Goal: Task Accomplishment & Management: Manage account settings

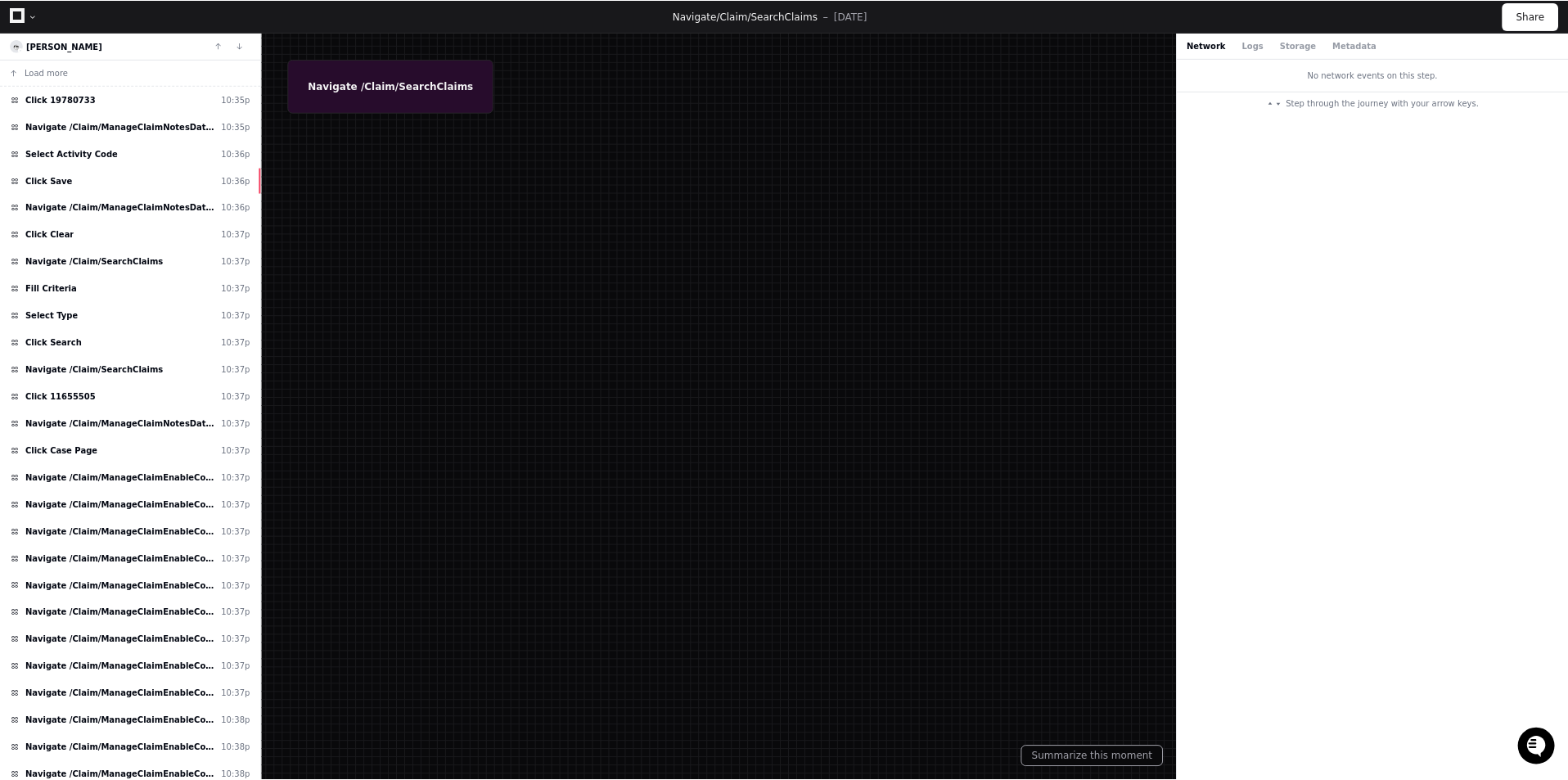
scroll to position [655, 0]
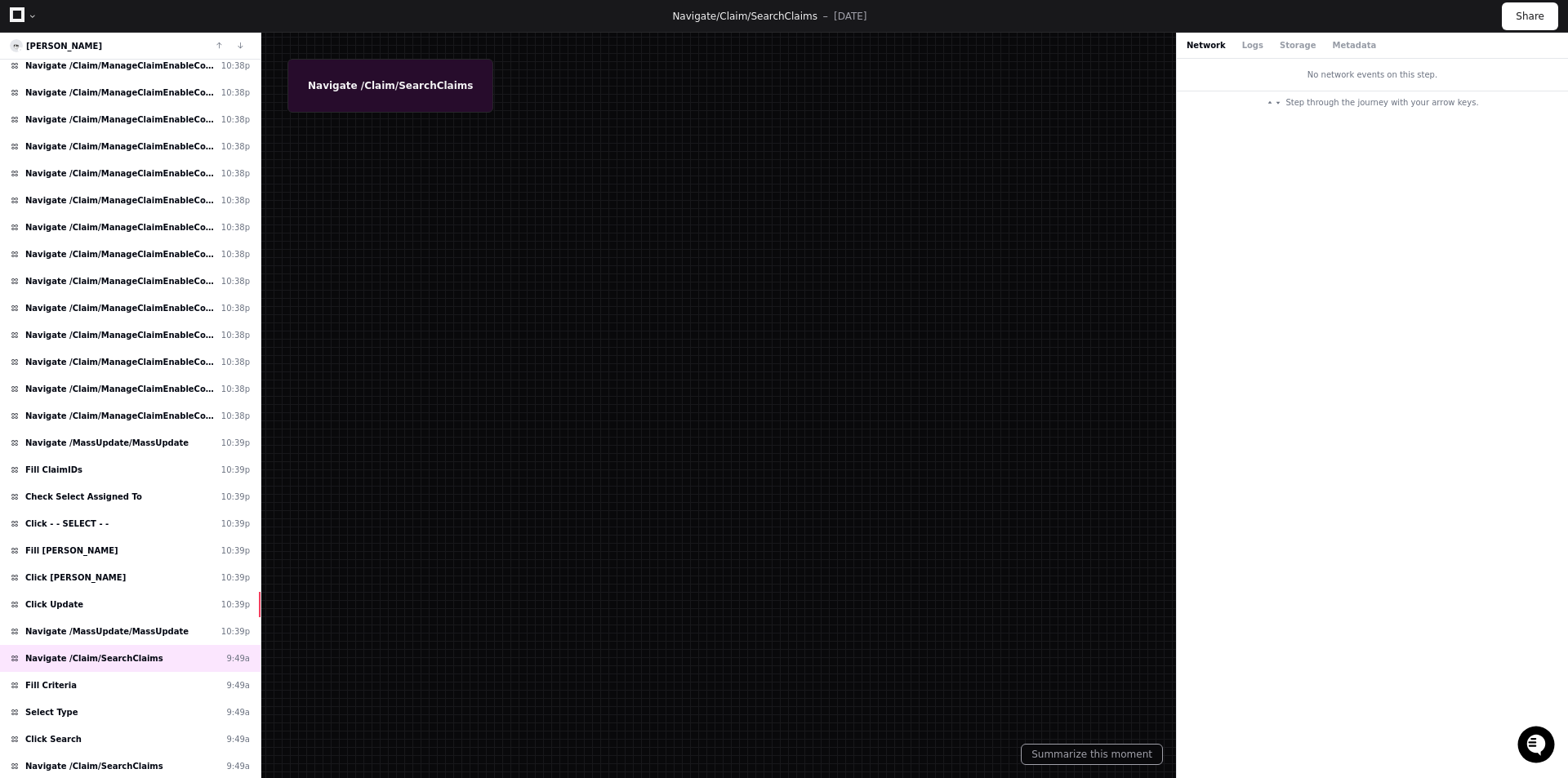
click at [20, 12] on icon at bounding box center [17, 14] width 14 height 14
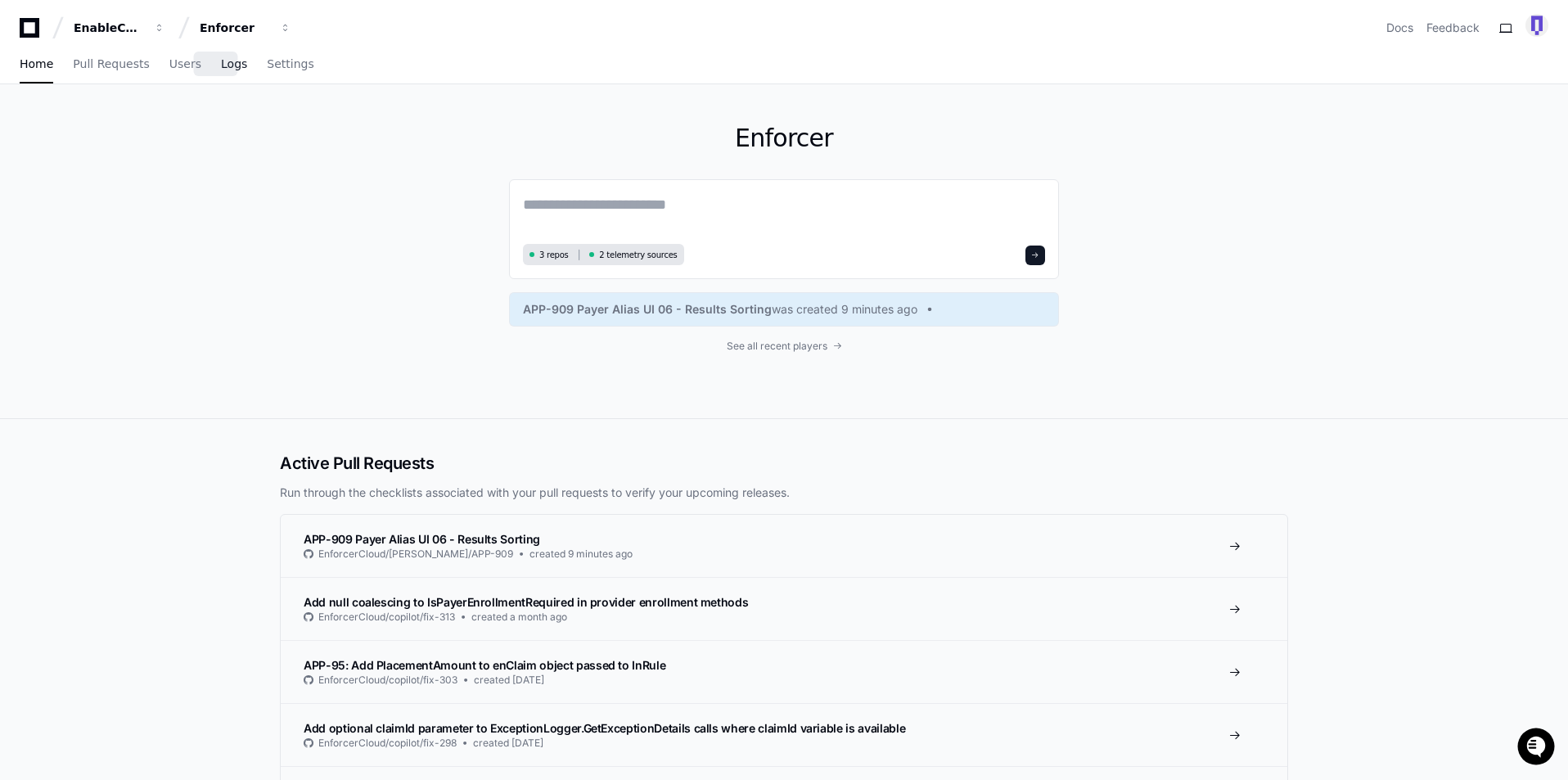
click at [221, 66] on span "Logs" at bounding box center [234, 64] width 26 height 10
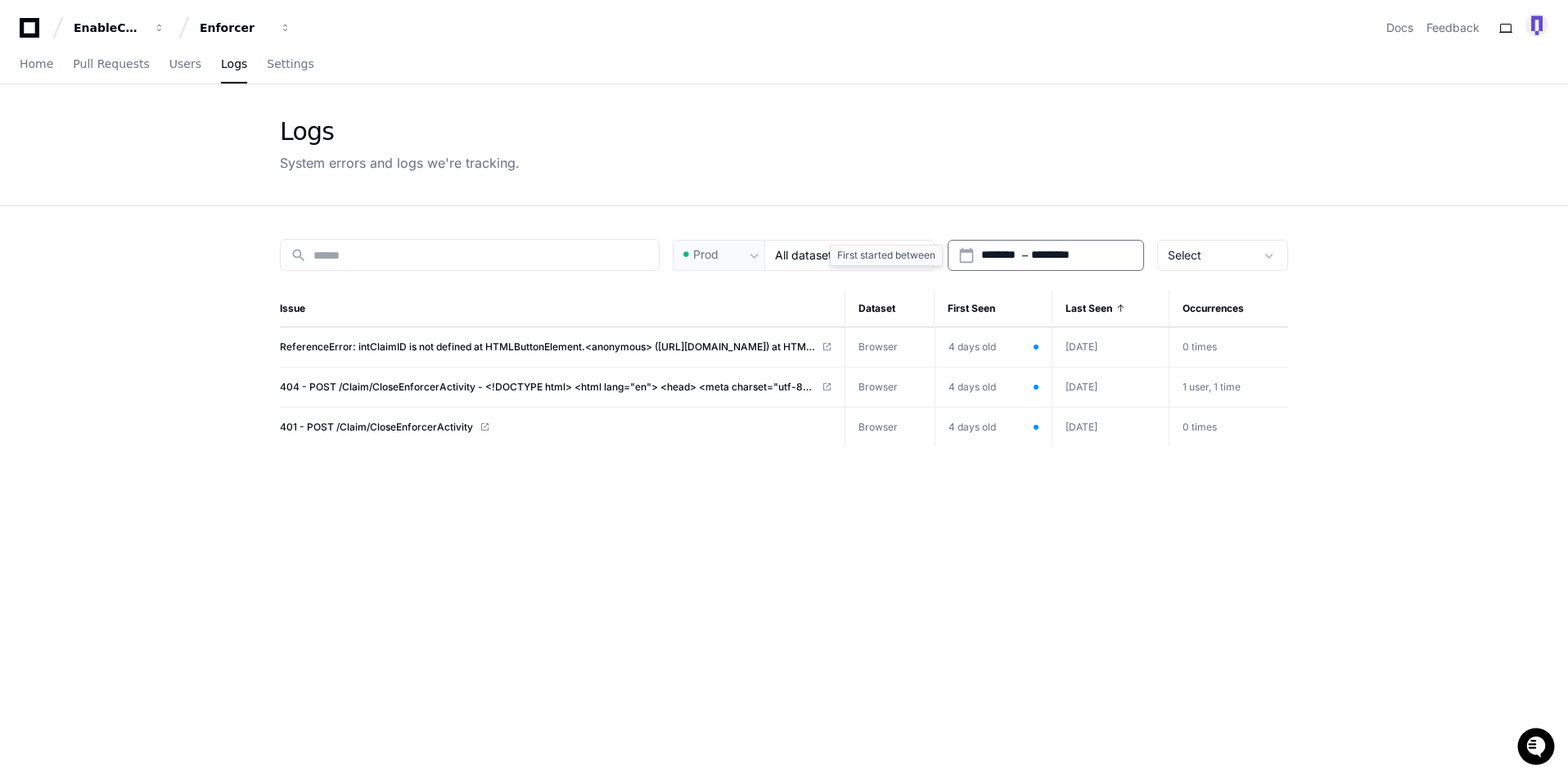
click at [1070, 261] on input "*********" at bounding box center [1067, 255] width 73 height 16
type input "**********"
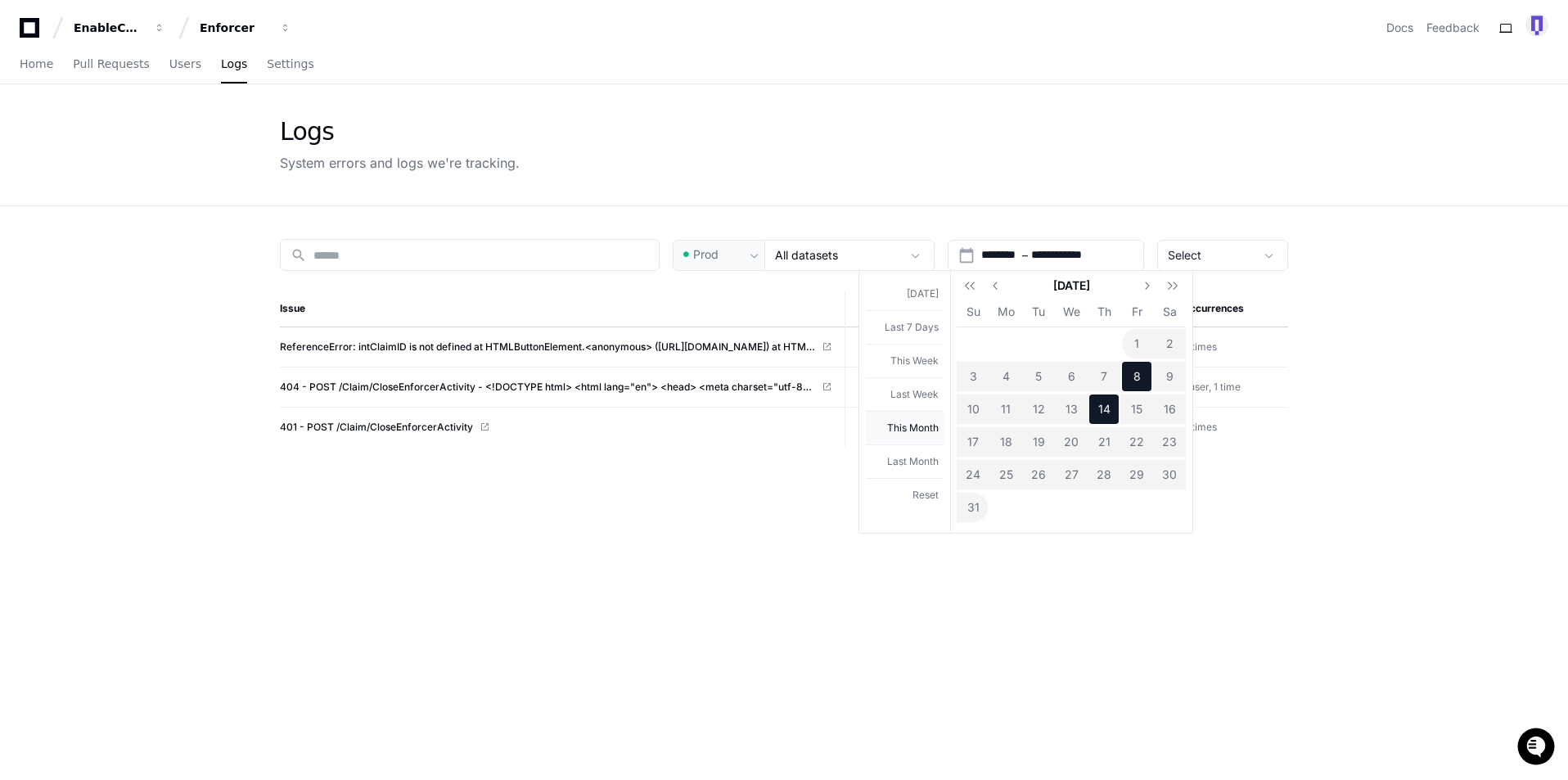
click at [905, 417] on button "This Month" at bounding box center [905, 427] width 78 height 33
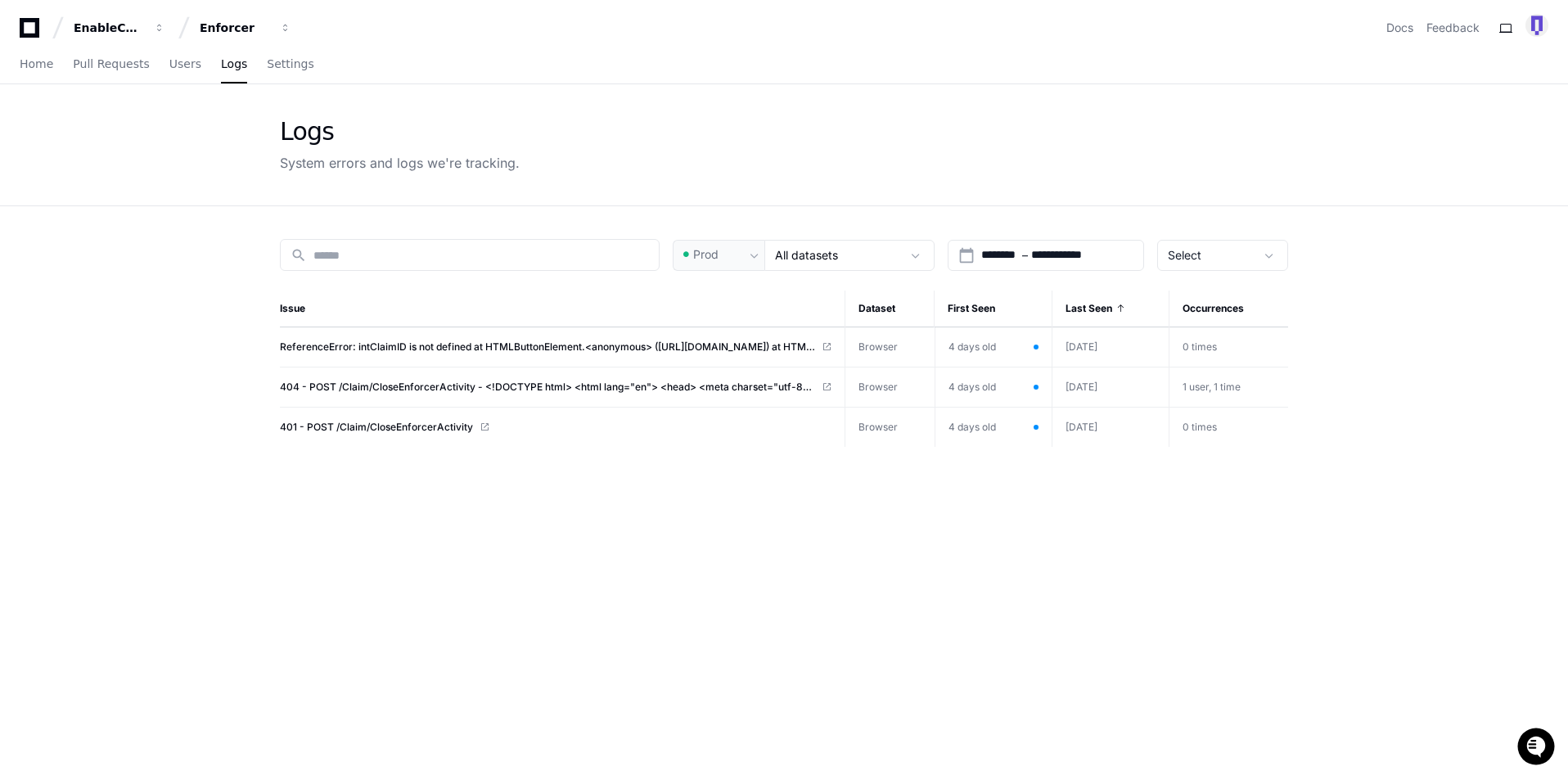
type input "**********"
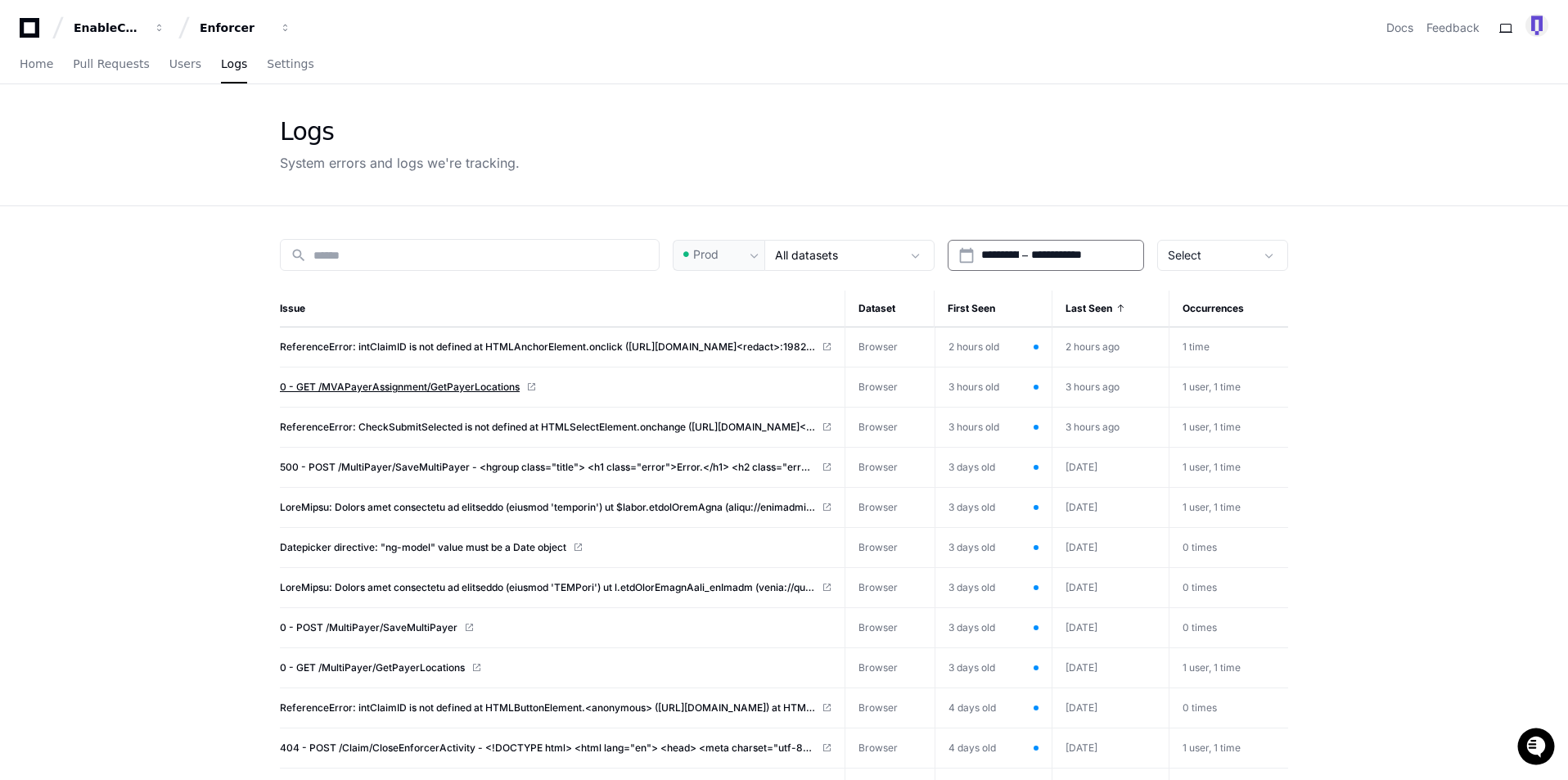
click at [328, 386] on span "0 - GET /MVAPayerAssignment/GetPayerLocations" at bounding box center [399, 386] width 240 height 13
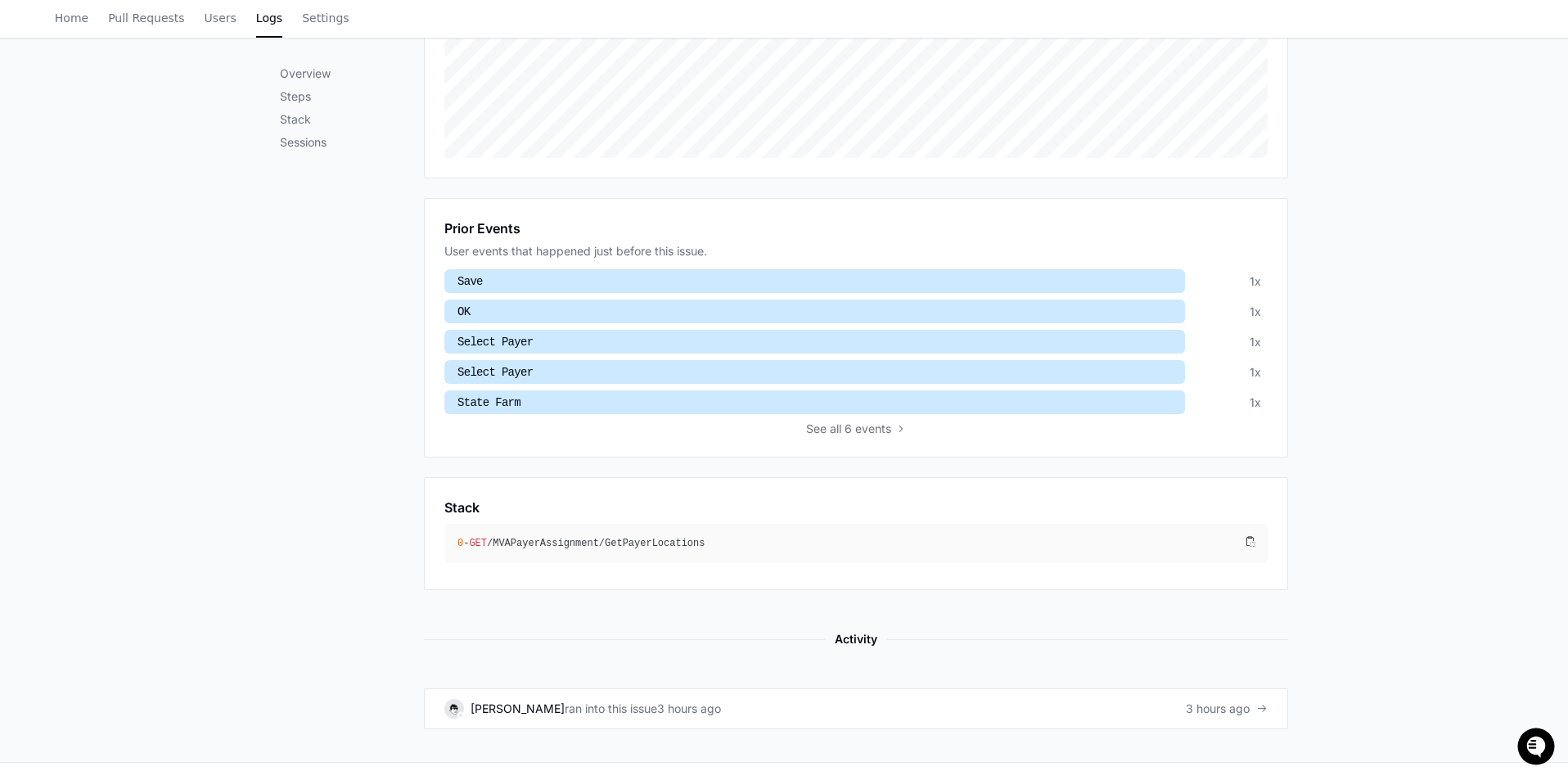
scroll to position [487, 0]
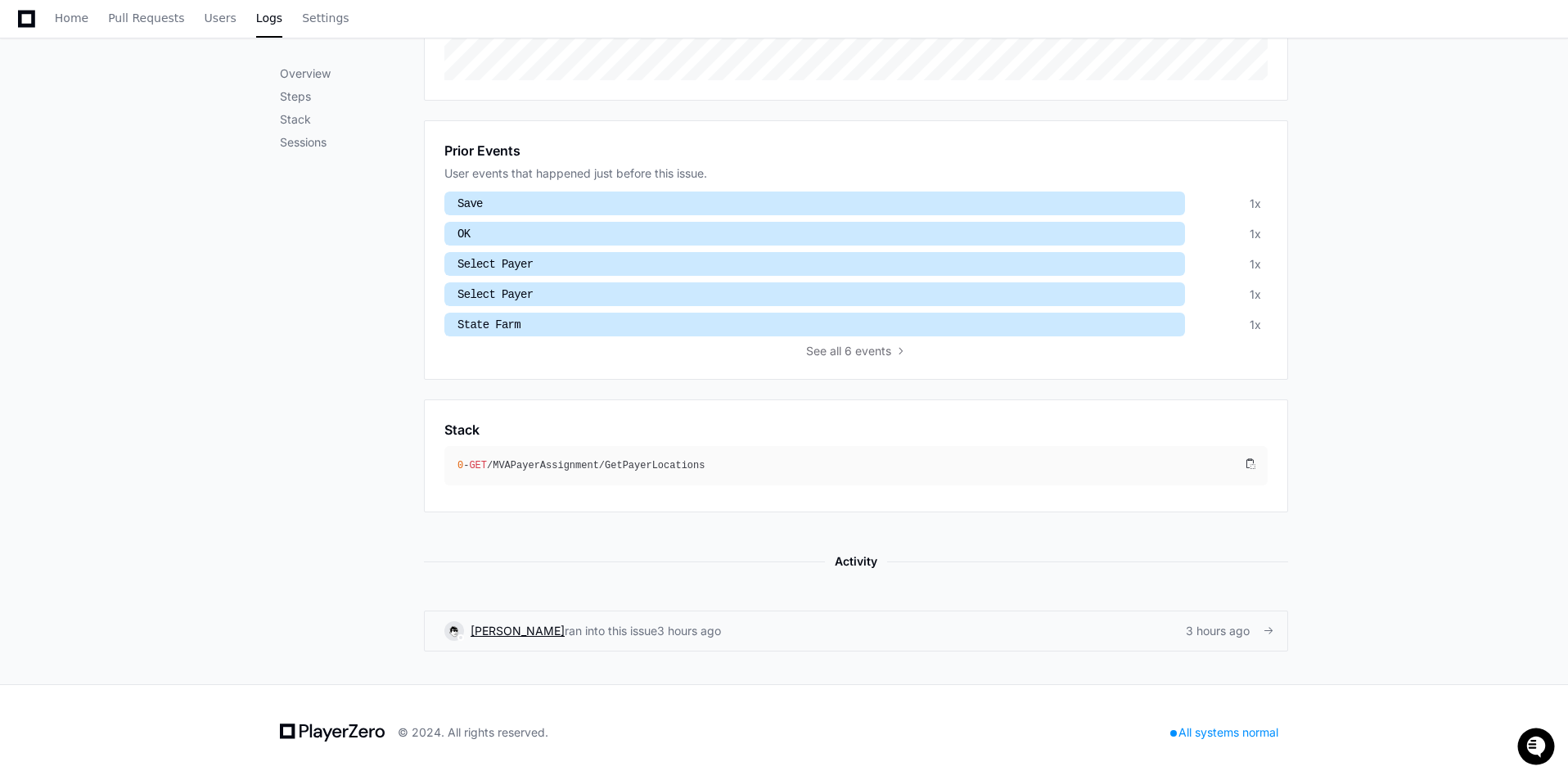
click at [524, 631] on span "[PERSON_NAME]" at bounding box center [518, 630] width 94 height 13
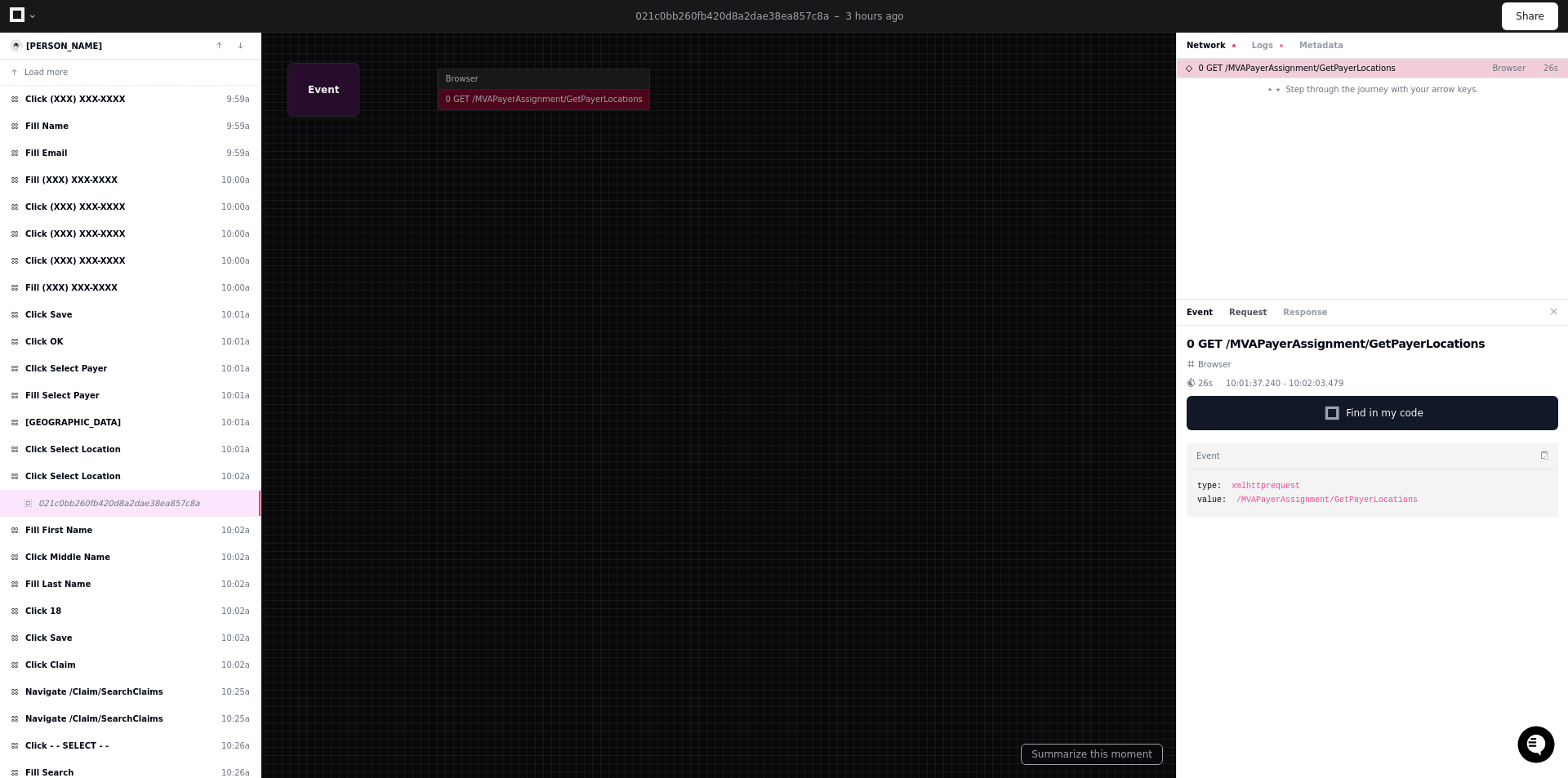
click at [1247, 309] on button "Request" at bounding box center [1248, 313] width 38 height 13
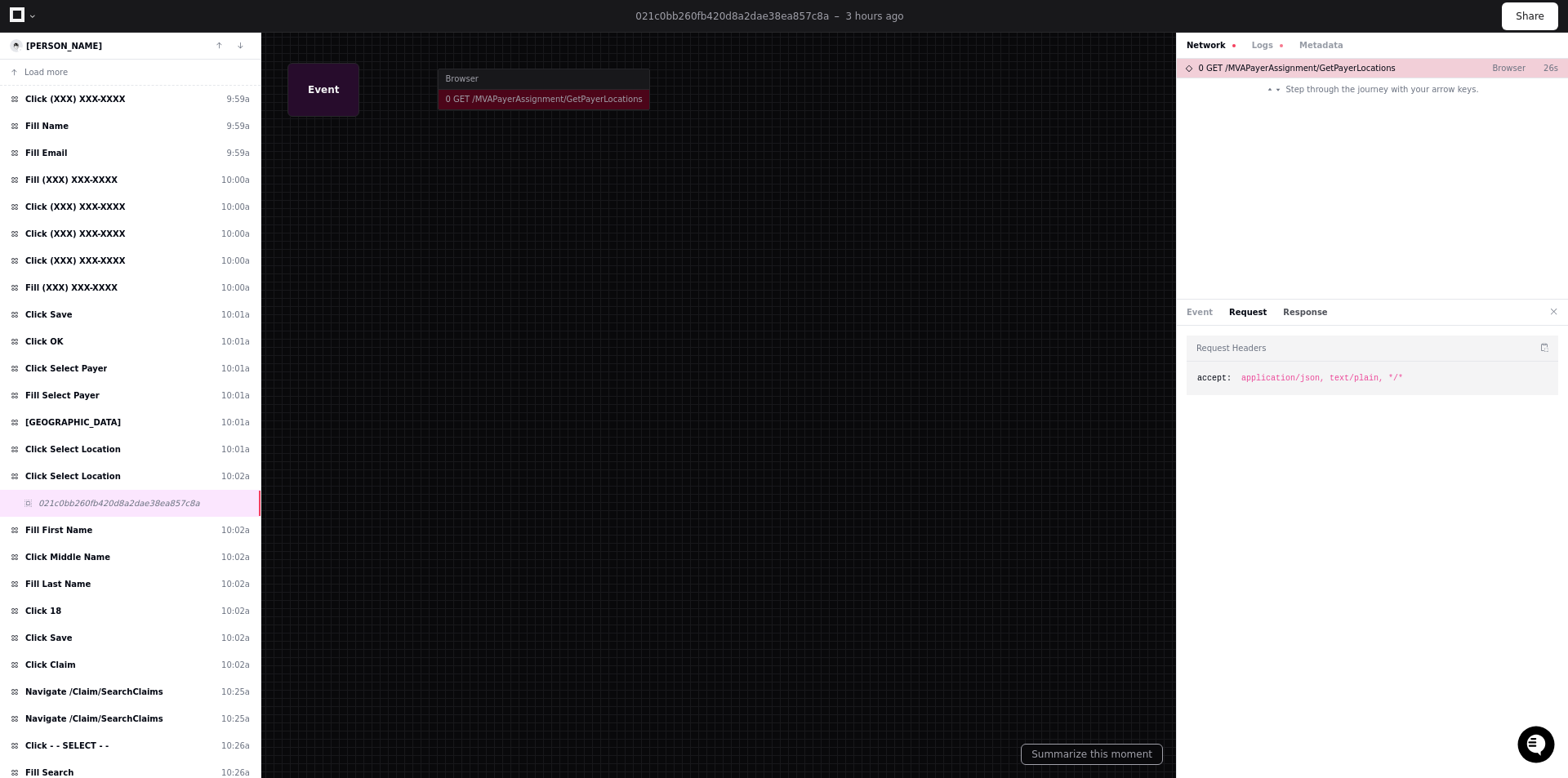
click at [1295, 313] on button "Response" at bounding box center [1304, 313] width 44 height 13
click at [1279, 65] on span "0 GET /MVAPayerAssignment/GetPayerLocations" at bounding box center [1295, 68] width 196 height 13
click at [1252, 43] on button "Logs" at bounding box center [1267, 46] width 31 height 13
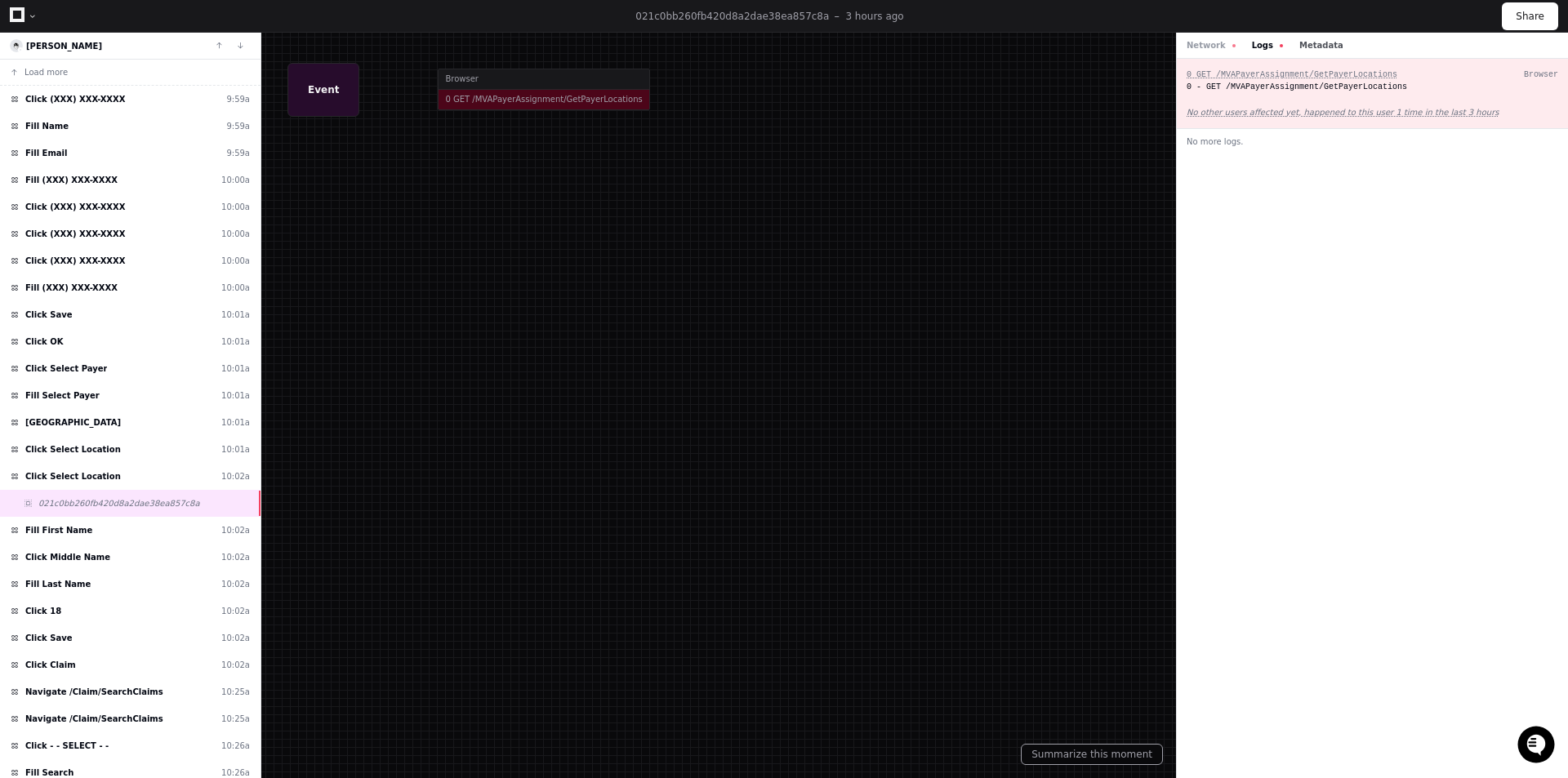
click at [1302, 46] on button "Metadata" at bounding box center [1321, 46] width 44 height 13
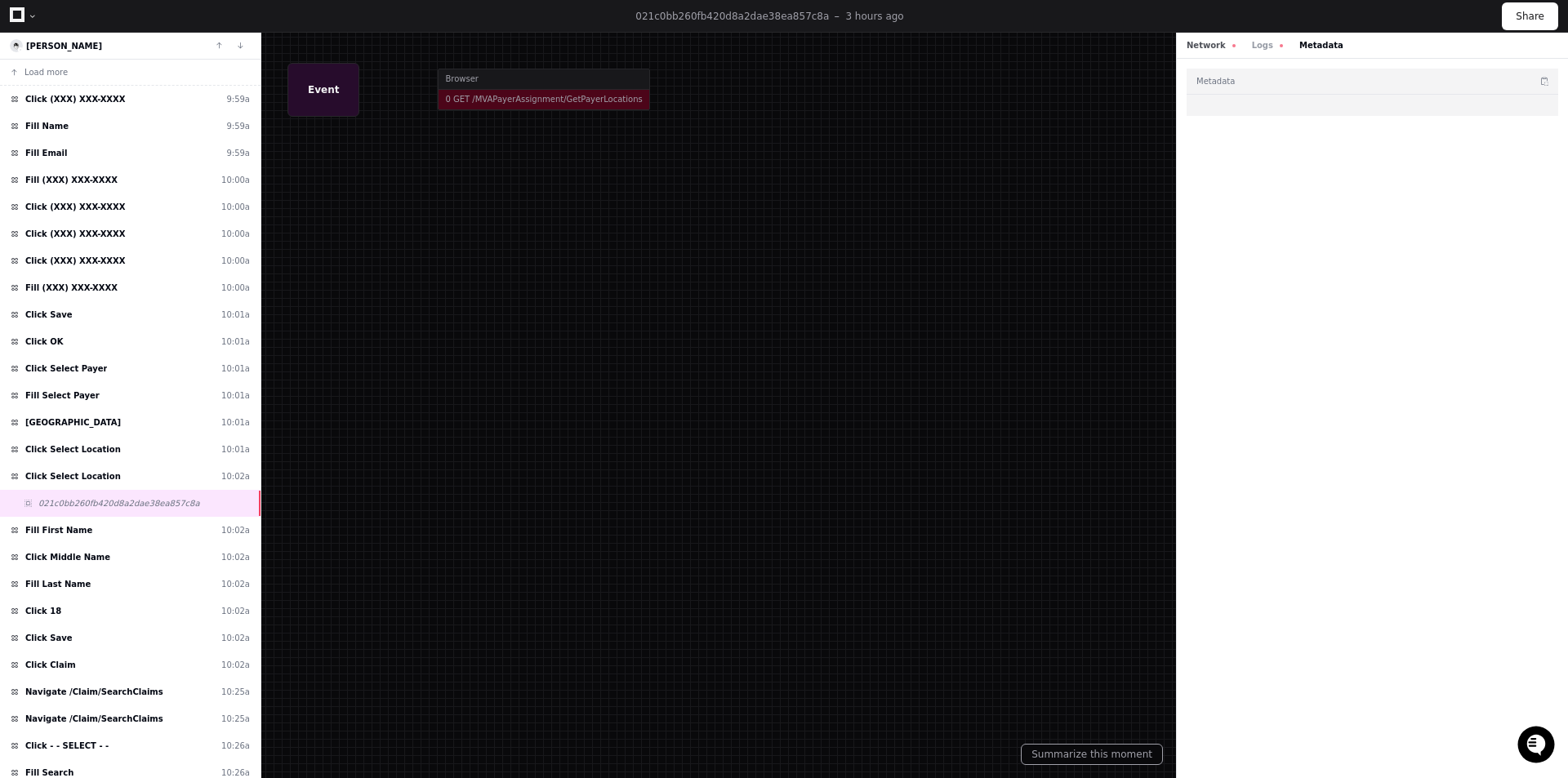
click at [1209, 45] on button "Network" at bounding box center [1210, 46] width 49 height 13
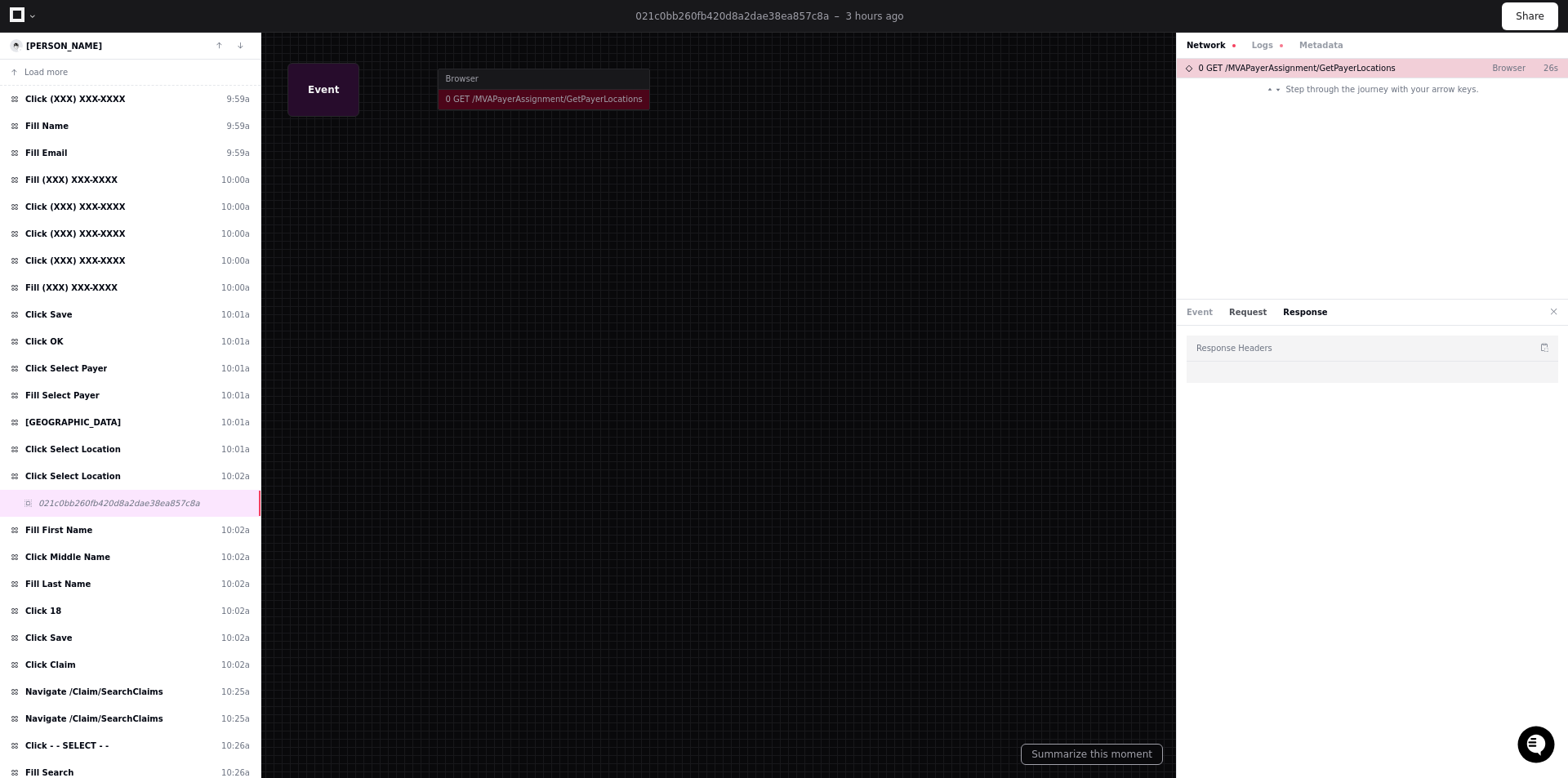
click at [1240, 311] on button "Request" at bounding box center [1248, 313] width 38 height 13
click at [90, 417] on div "Click State Farm 10:01a" at bounding box center [130, 422] width 261 height 27
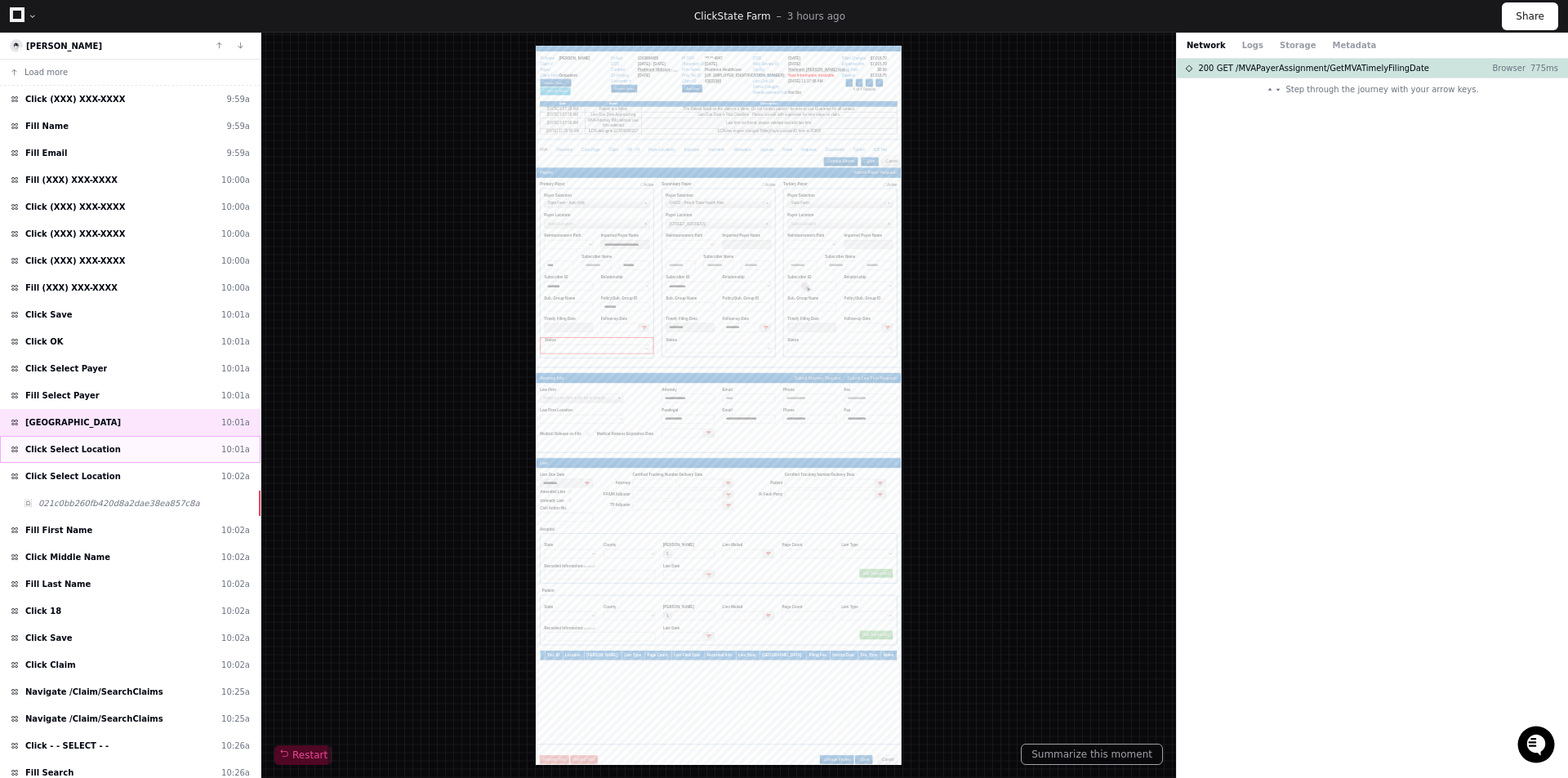
click at [96, 445] on span "Click Select Location" at bounding box center [73, 450] width 96 height 13
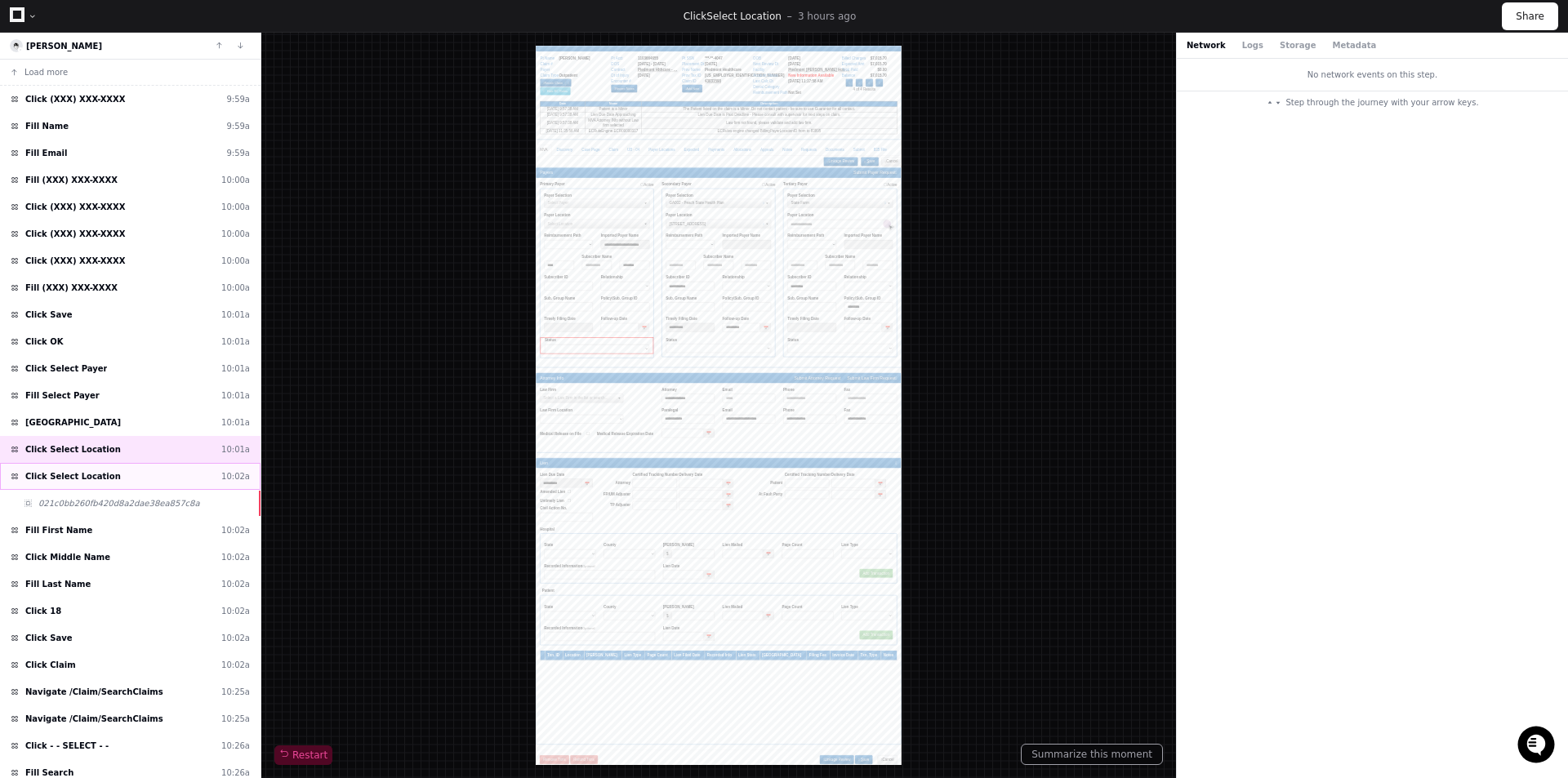
click at [96, 476] on span "Click Select Location" at bounding box center [73, 477] width 96 height 13
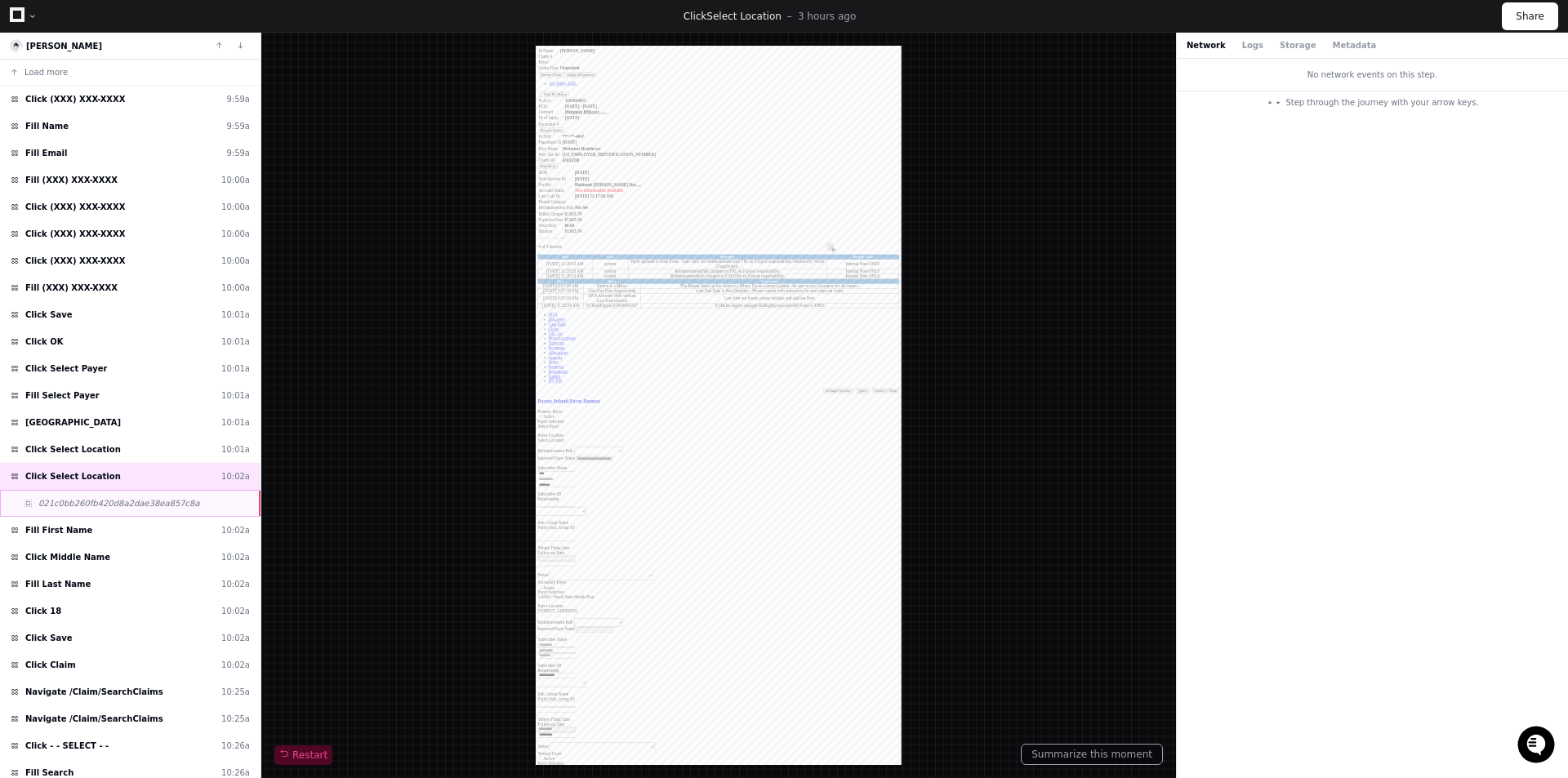
click at [96, 506] on span "021c0bb260fb420d8a2dae38ea857c8a" at bounding box center [119, 504] width 161 height 13
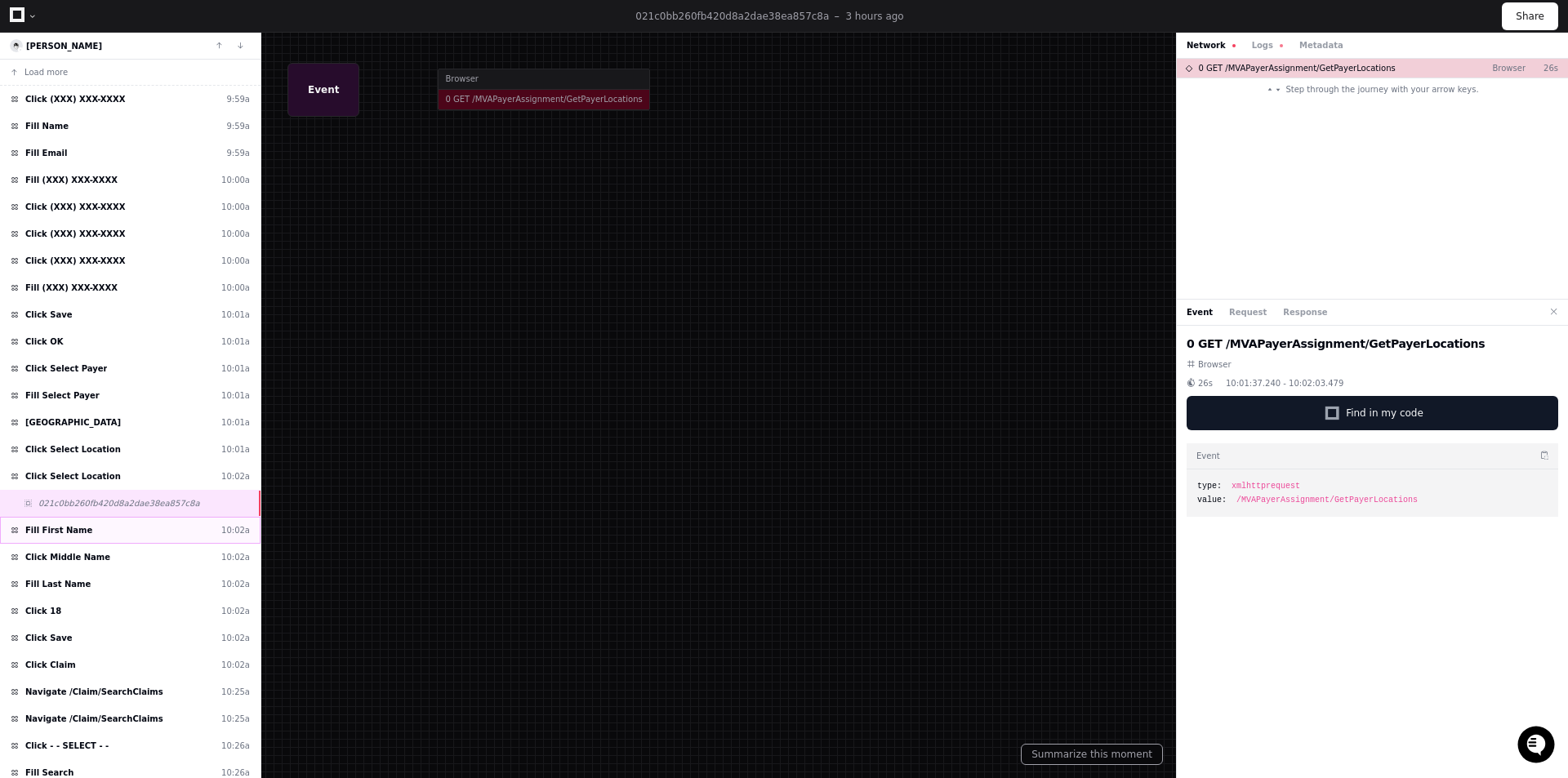
click at [101, 532] on div "Fill First Name 10:02a" at bounding box center [130, 531] width 261 height 27
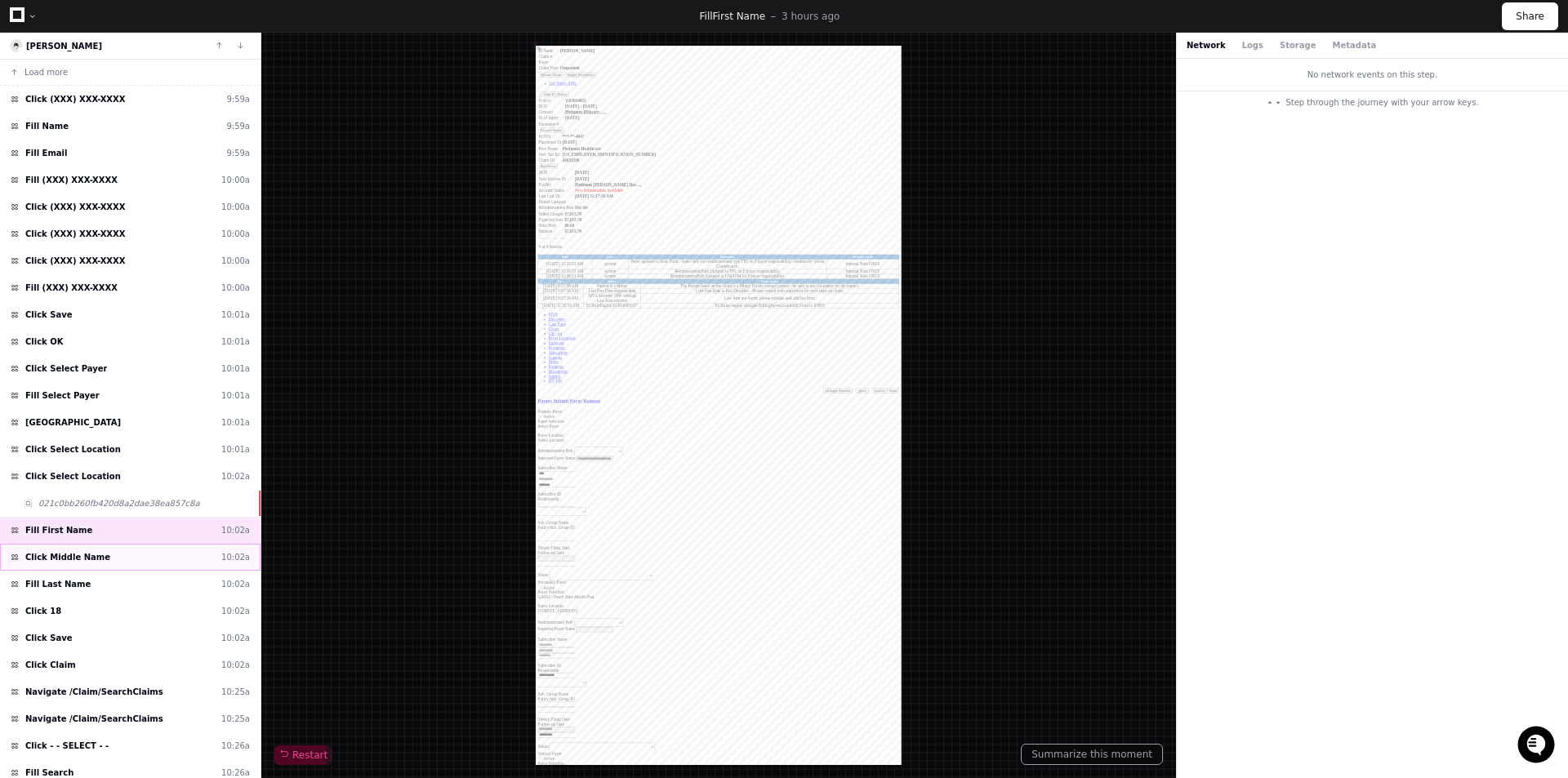
click at [109, 564] on div "Click Middle Name 10:02a" at bounding box center [130, 558] width 261 height 27
type input "****"
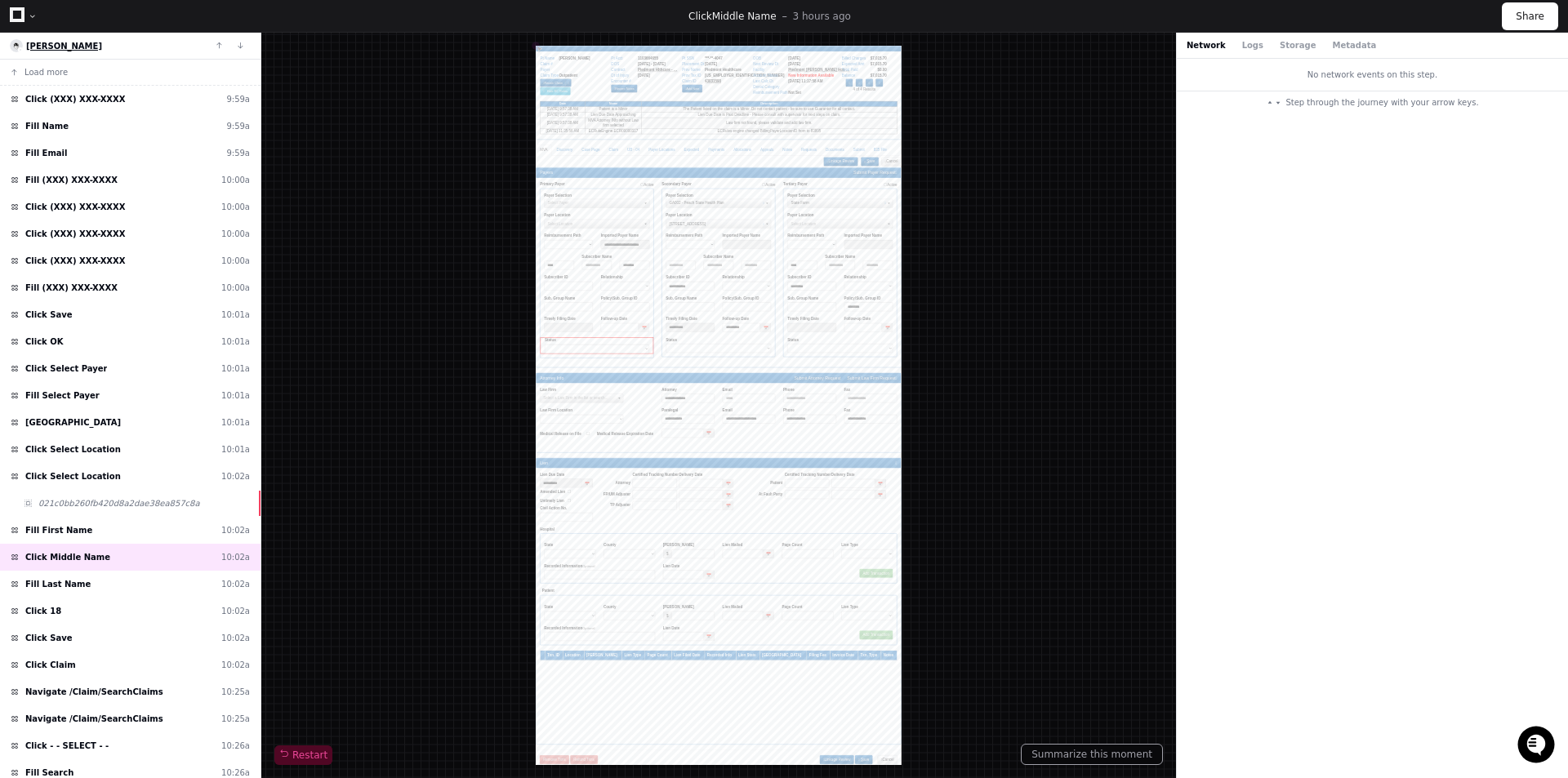
click at [27, 43] on span "Rolinda Whaley" at bounding box center [64, 46] width 76 height 9
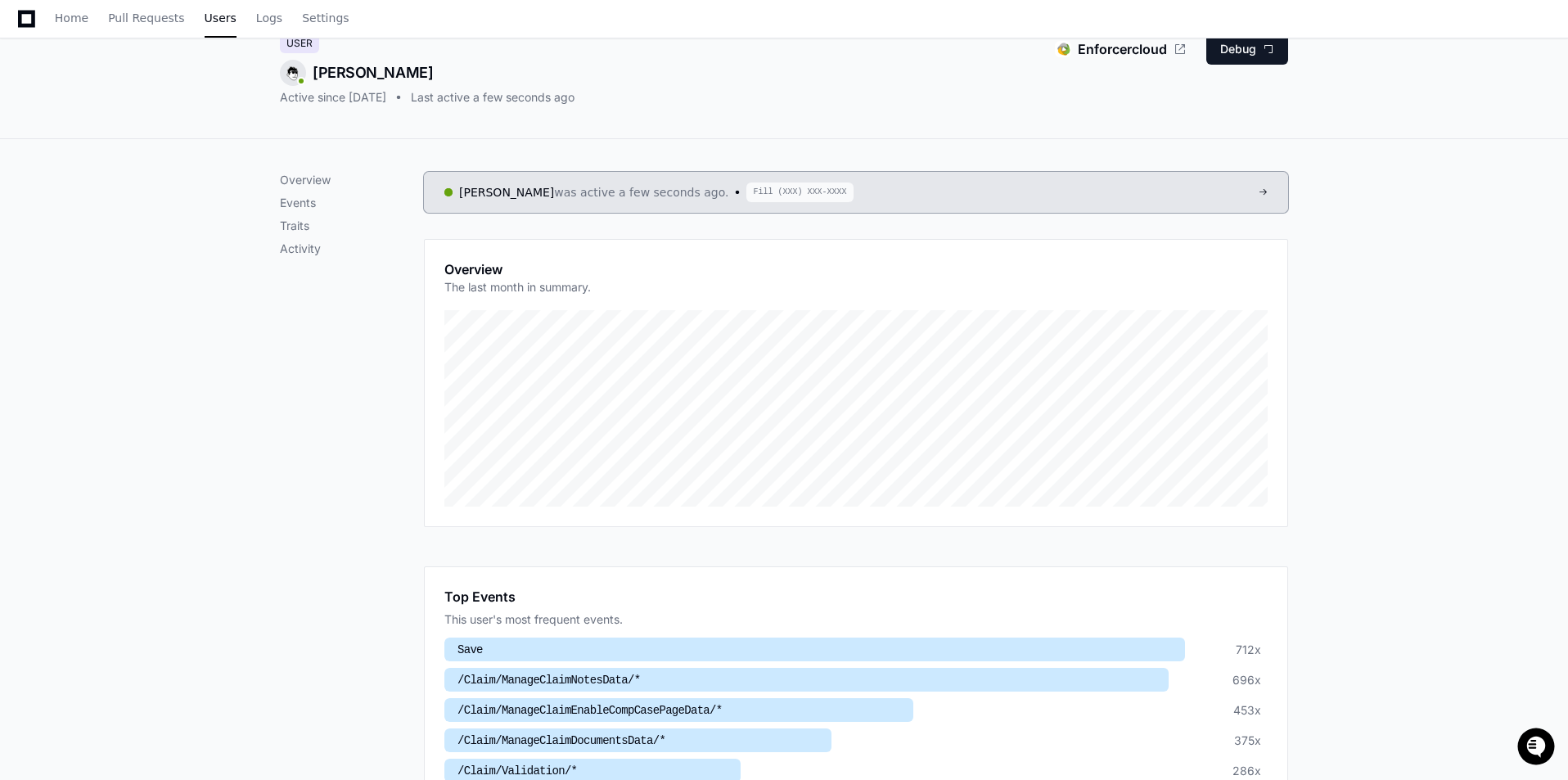
scroll to position [82, 0]
click at [256, 22] on span "Logs" at bounding box center [269, 18] width 26 height 10
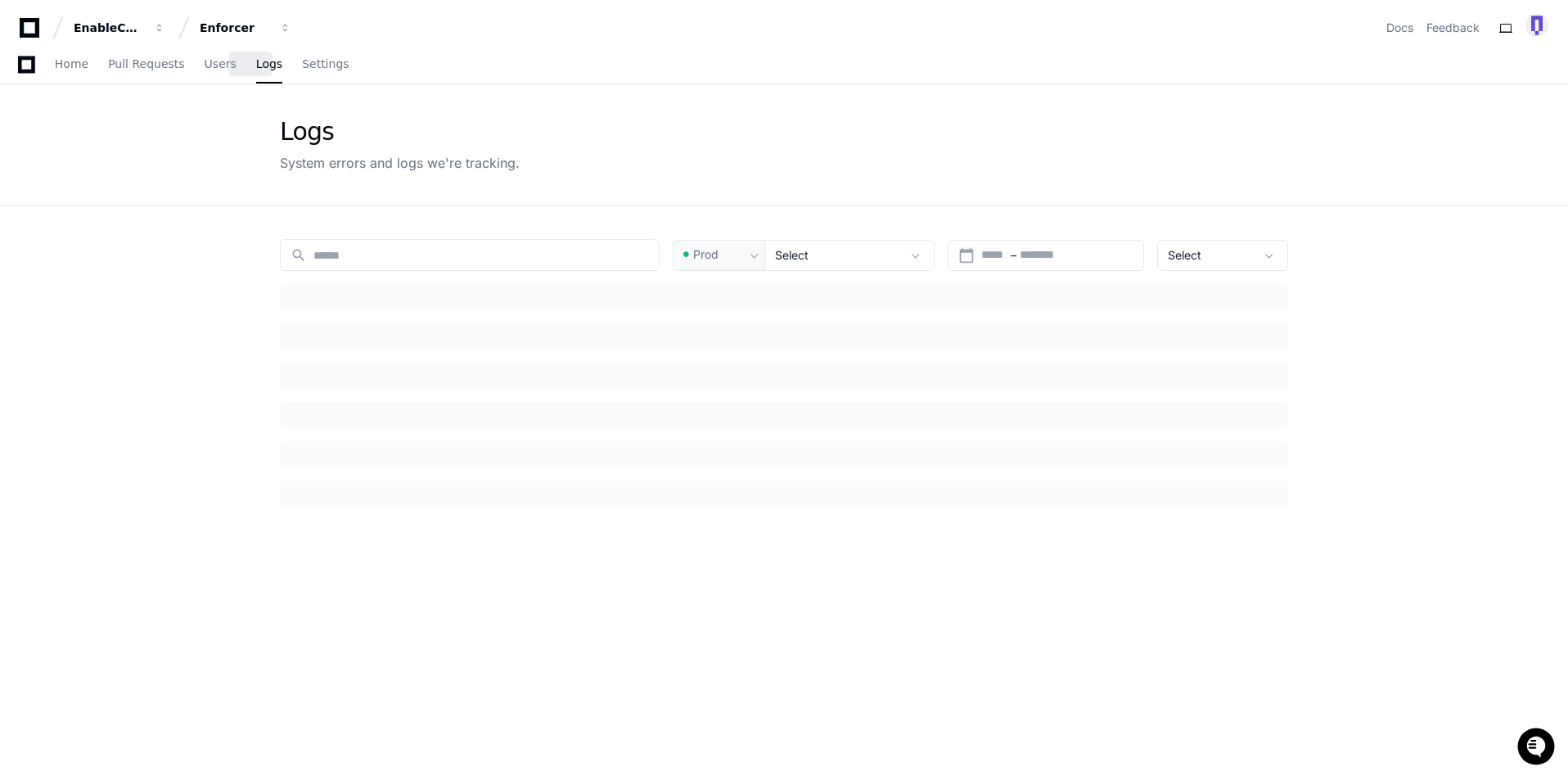
type input "********"
type input "*********"
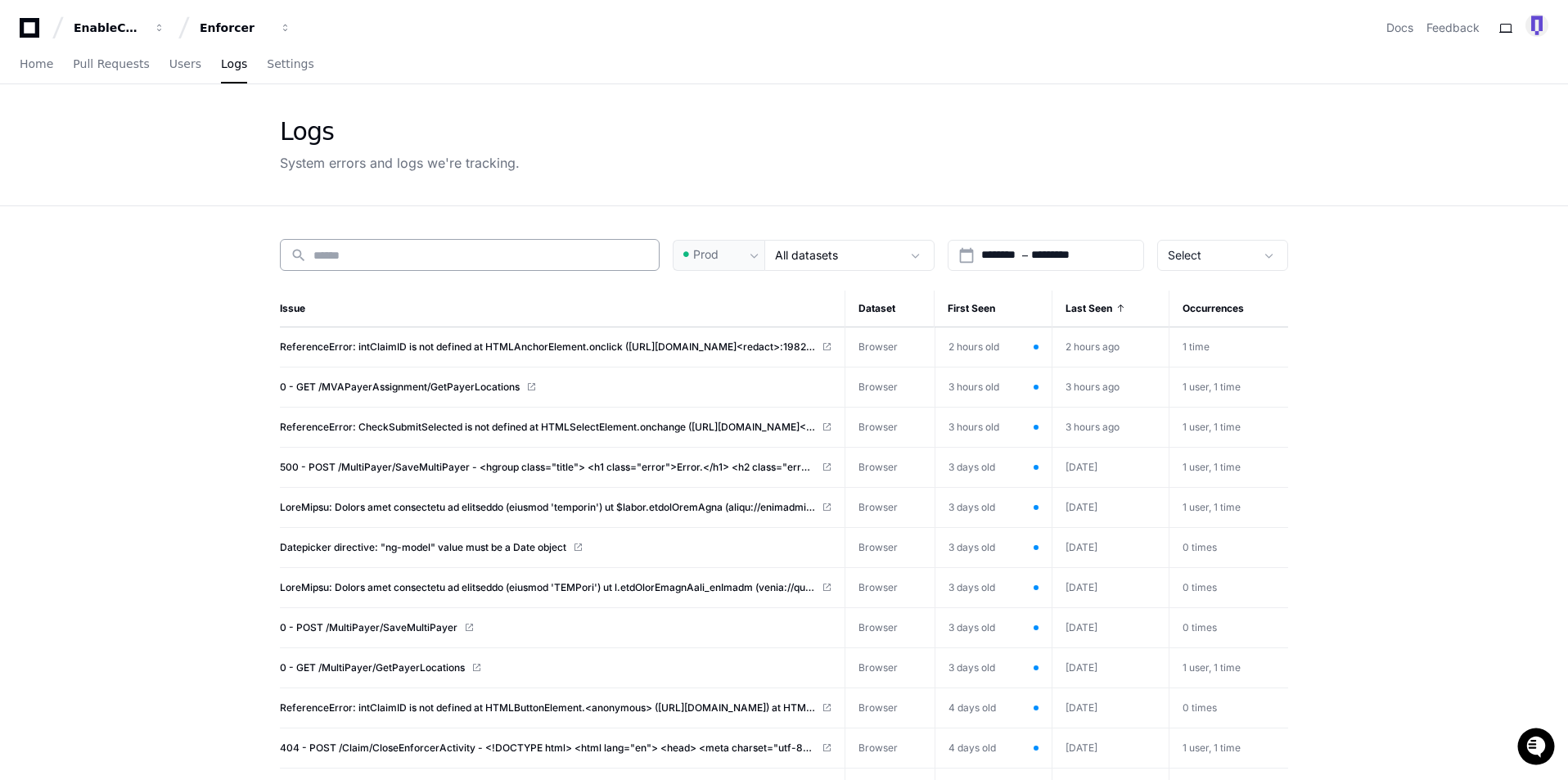
click at [463, 261] on input at bounding box center [481, 255] width 335 height 16
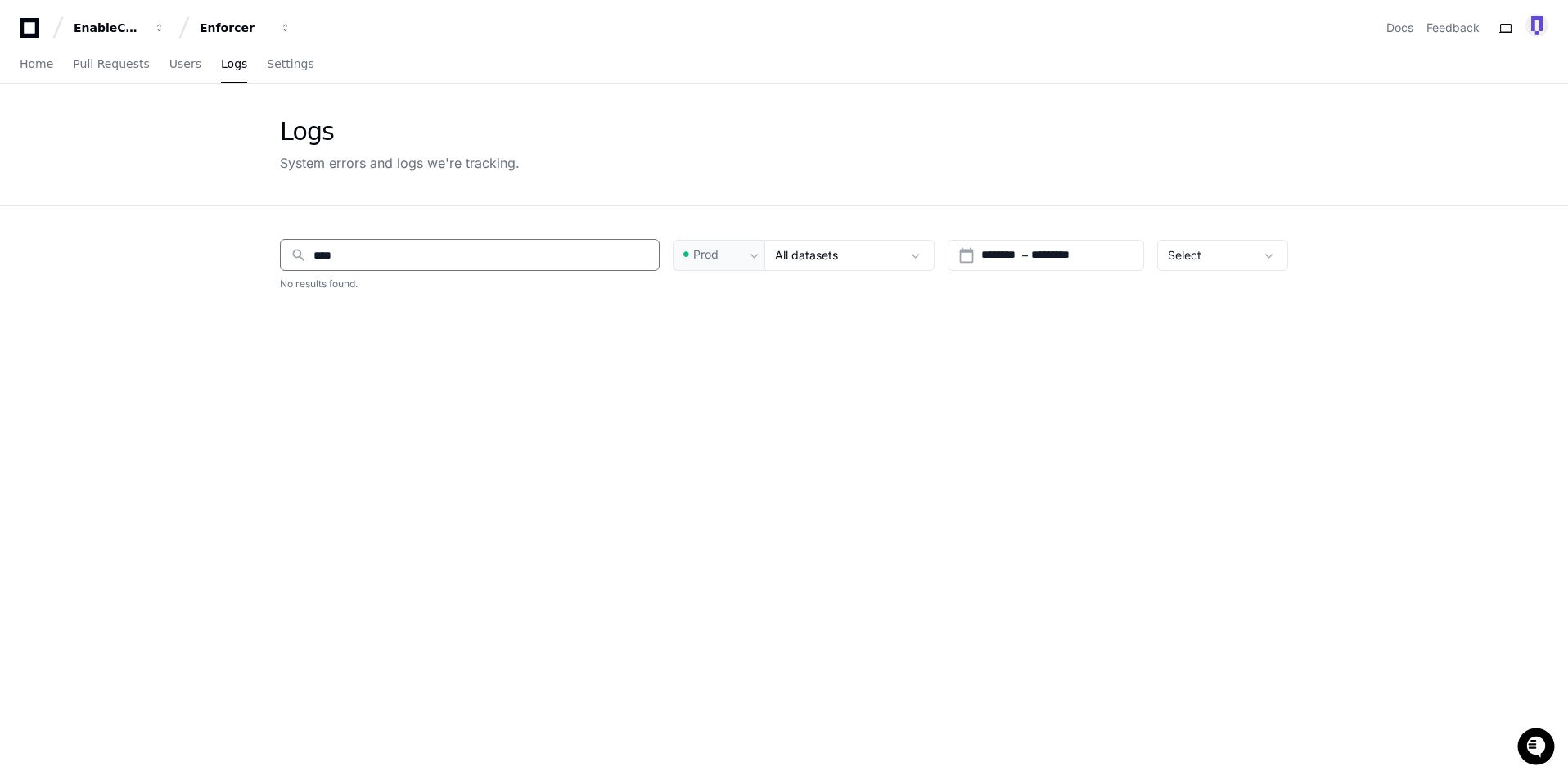
type input "****"
click at [22, 71] on link "Home" at bounding box center [36, 65] width 33 height 38
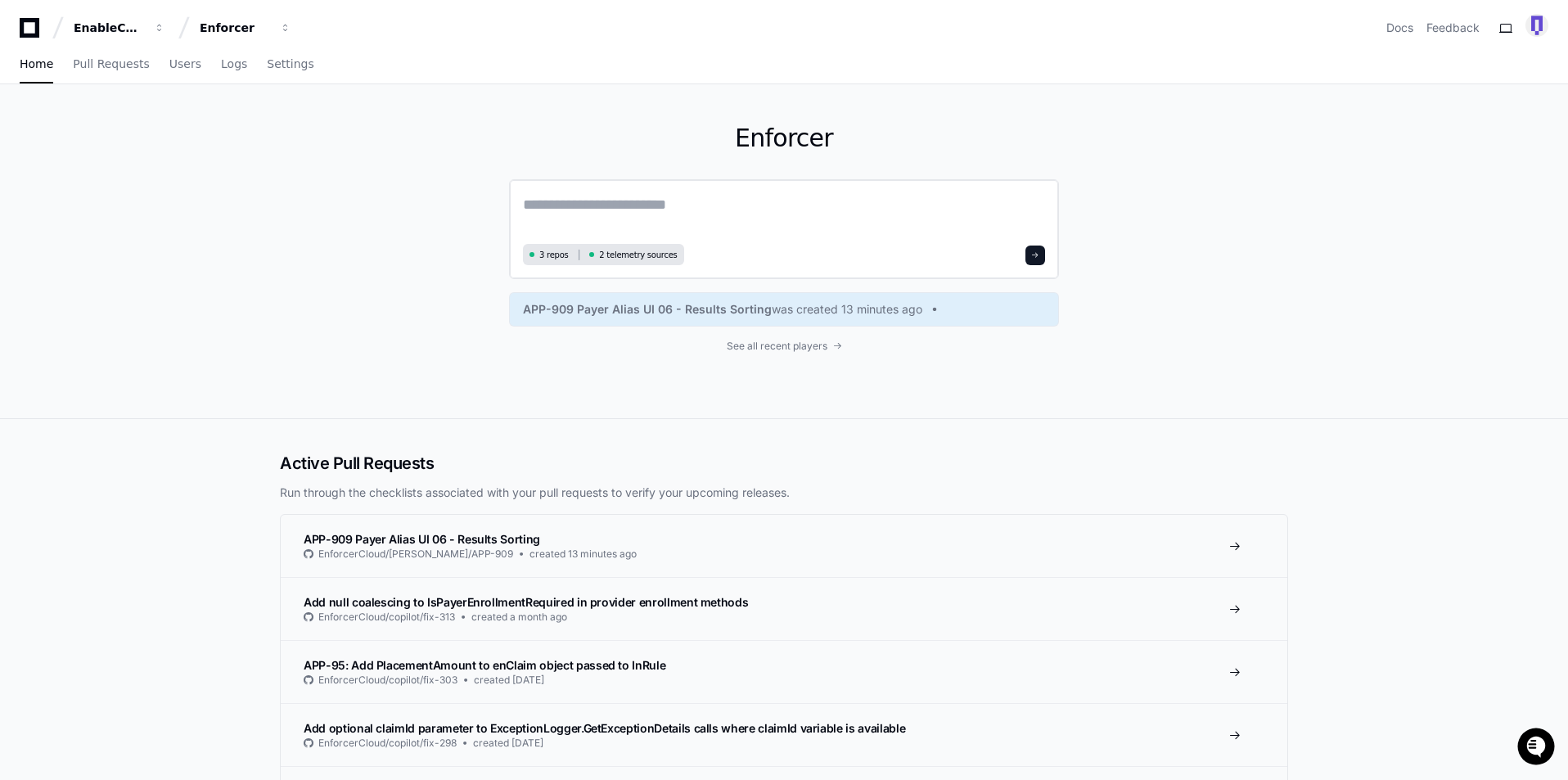
click at [680, 207] on textarea at bounding box center [784, 216] width 522 height 46
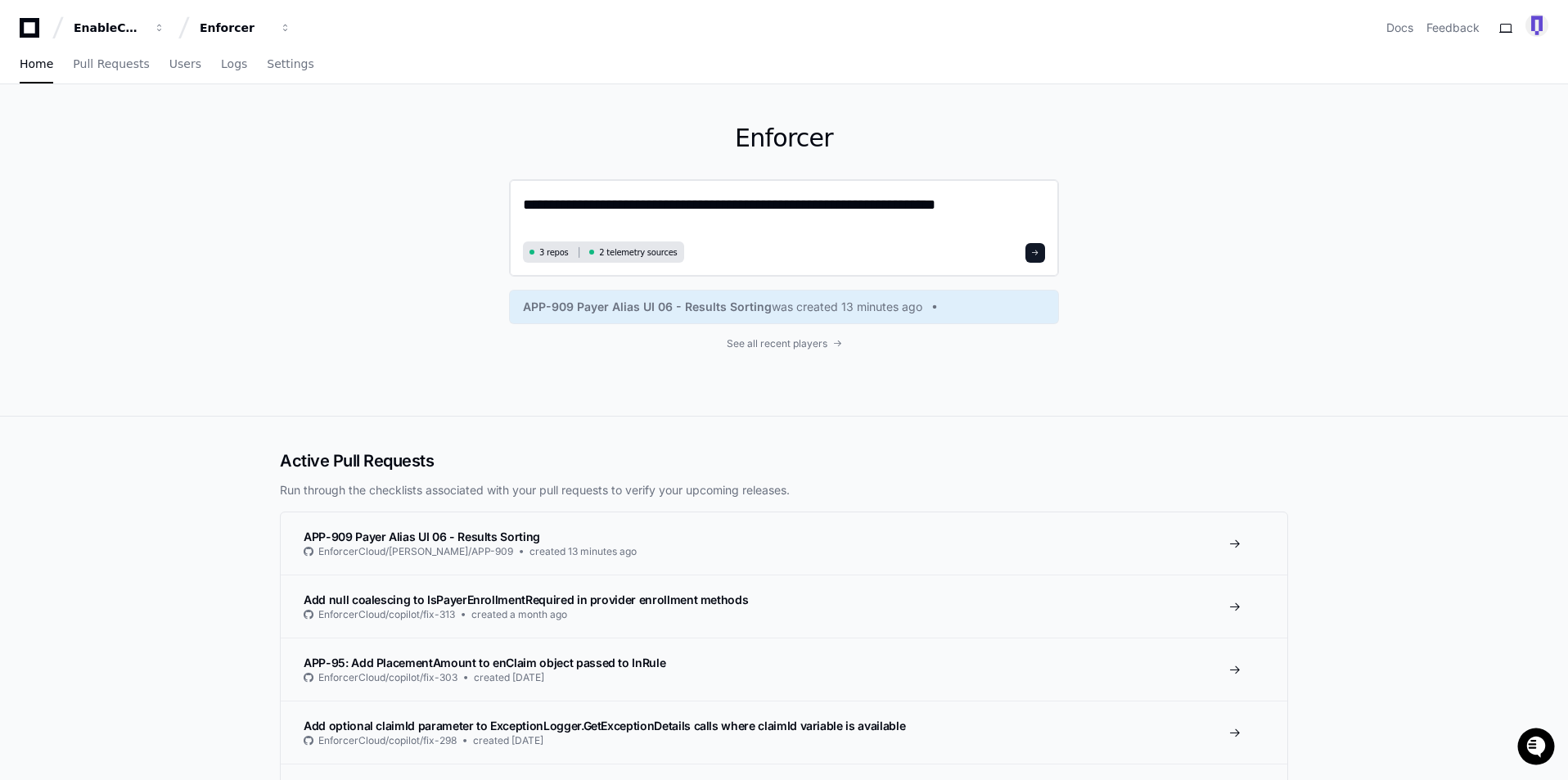
type textarea "**********"
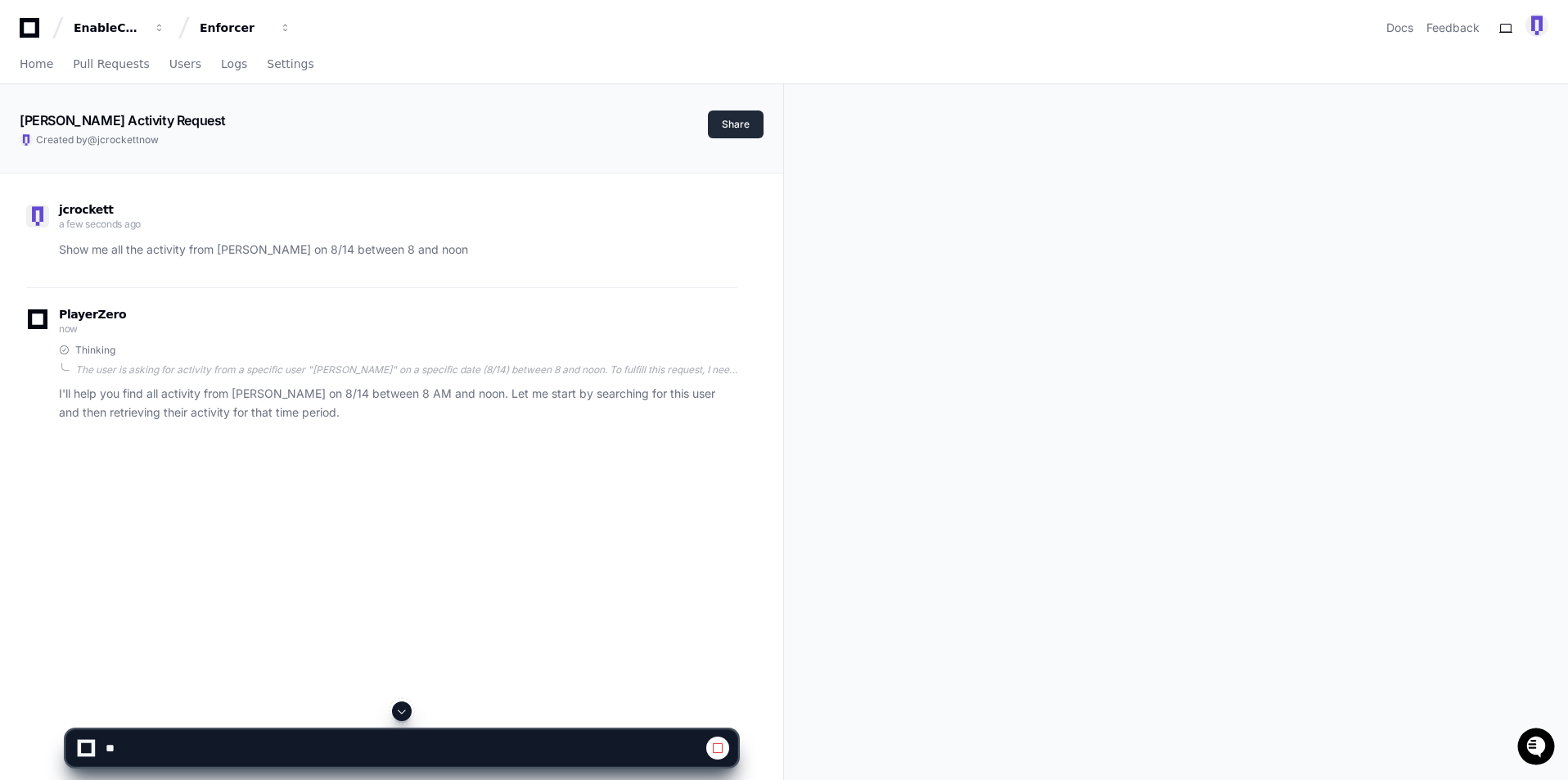
click at [732, 121] on button "Share" at bounding box center [736, 124] width 56 height 28
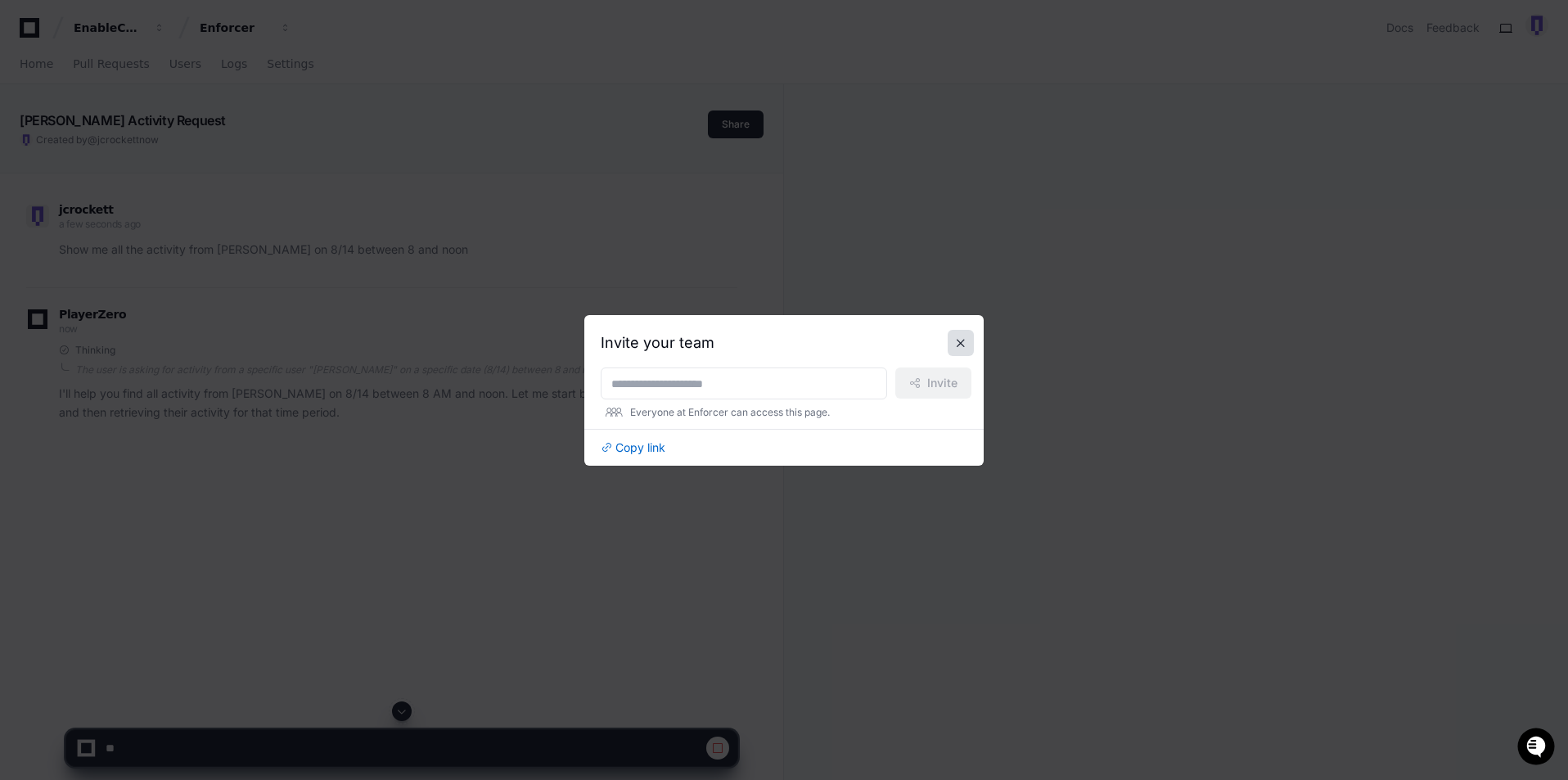
click at [968, 341] on button at bounding box center [961, 342] width 26 height 26
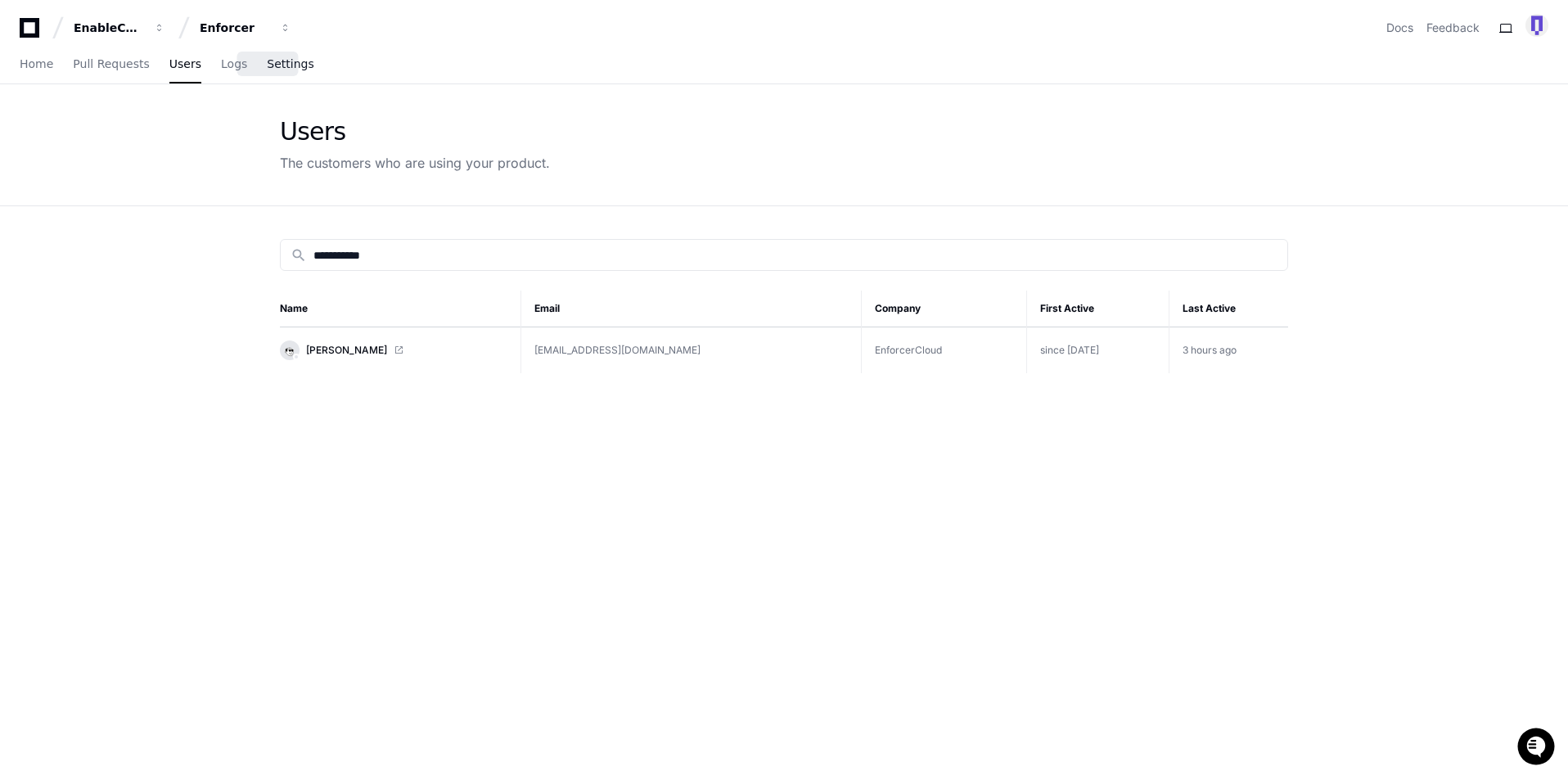
click at [279, 64] on span "Settings" at bounding box center [290, 64] width 47 height 10
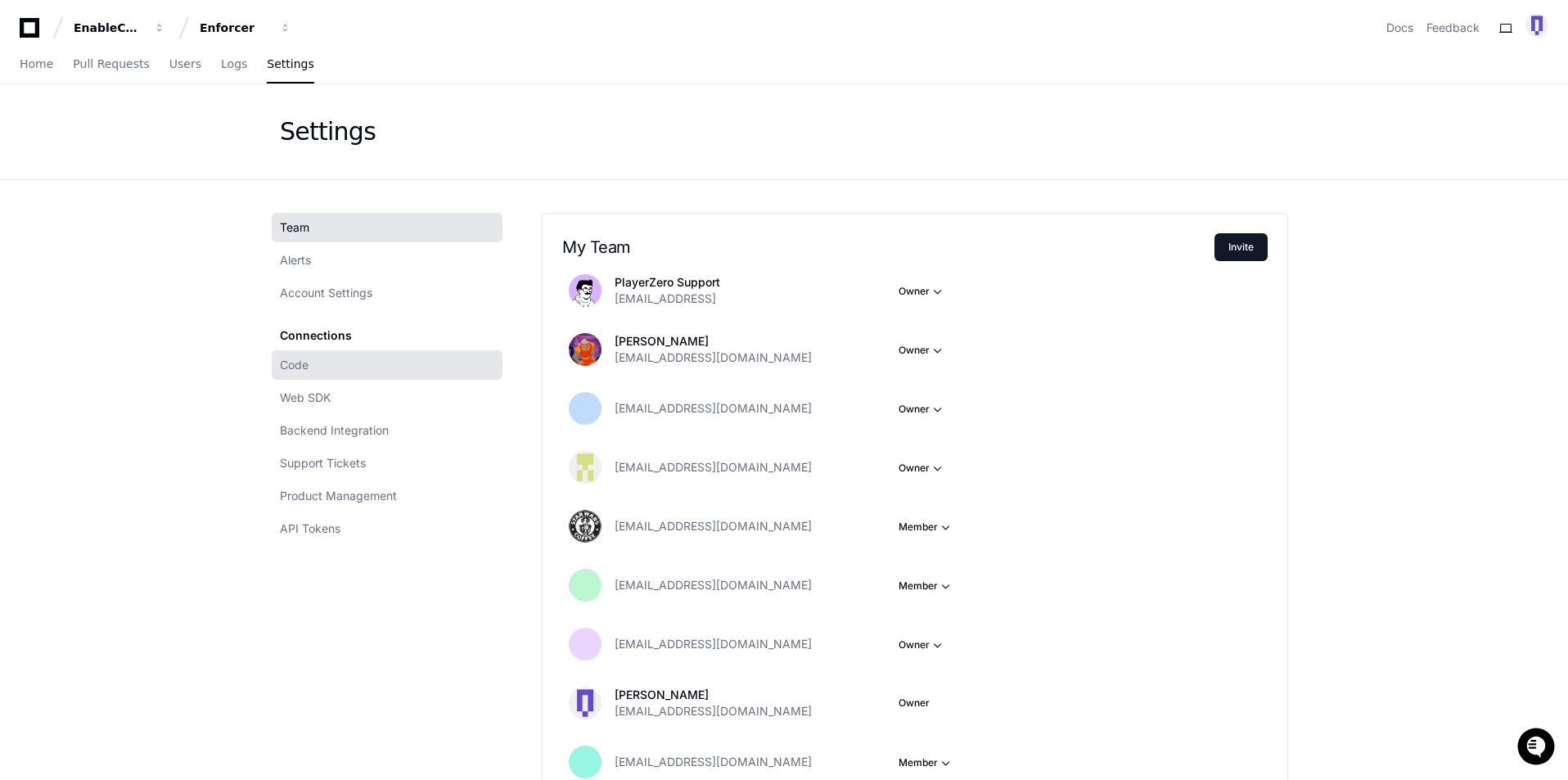
click at [293, 363] on span "Code" at bounding box center [294, 365] width 29 height 16
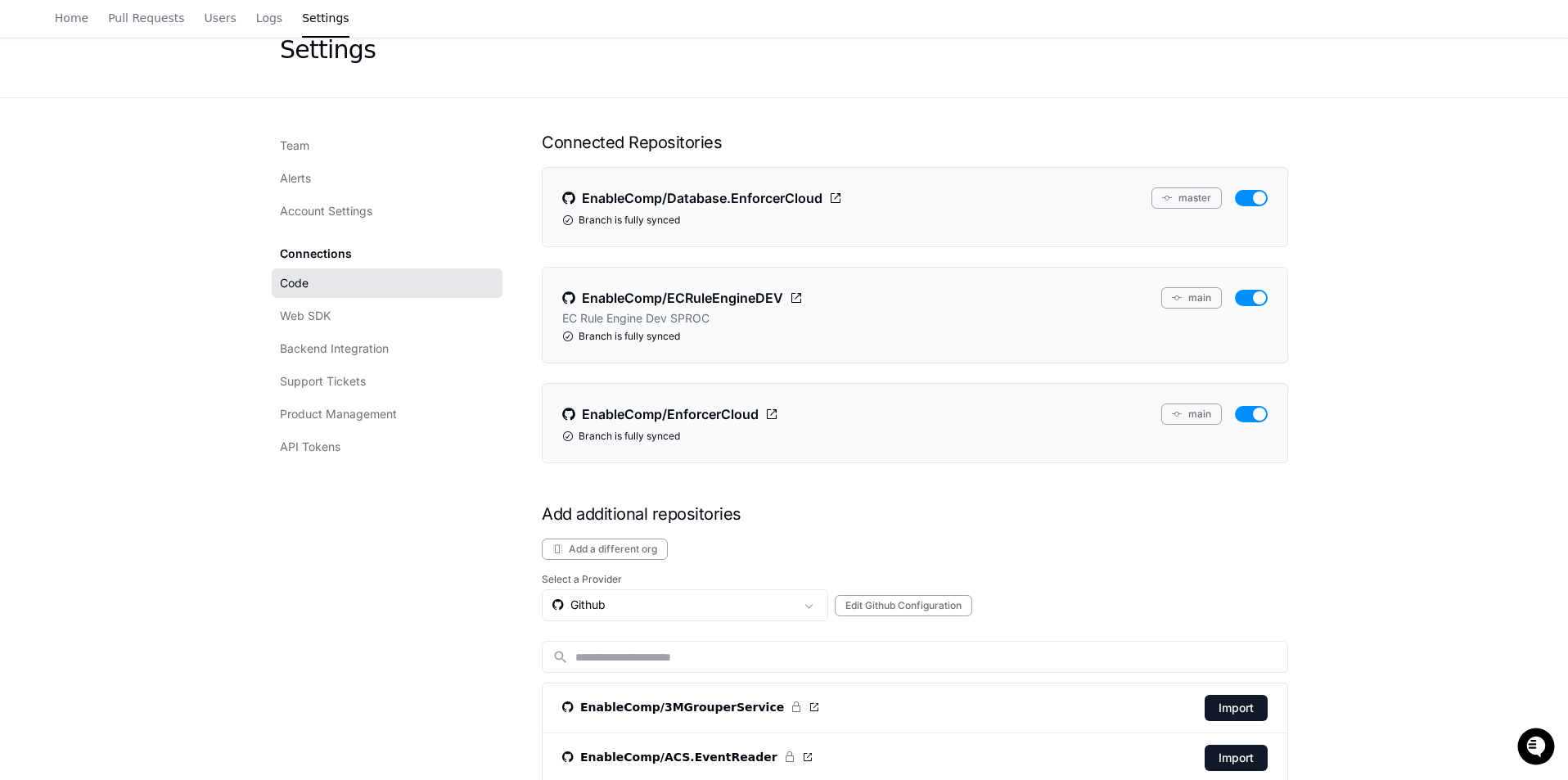
scroll to position [164, 0]
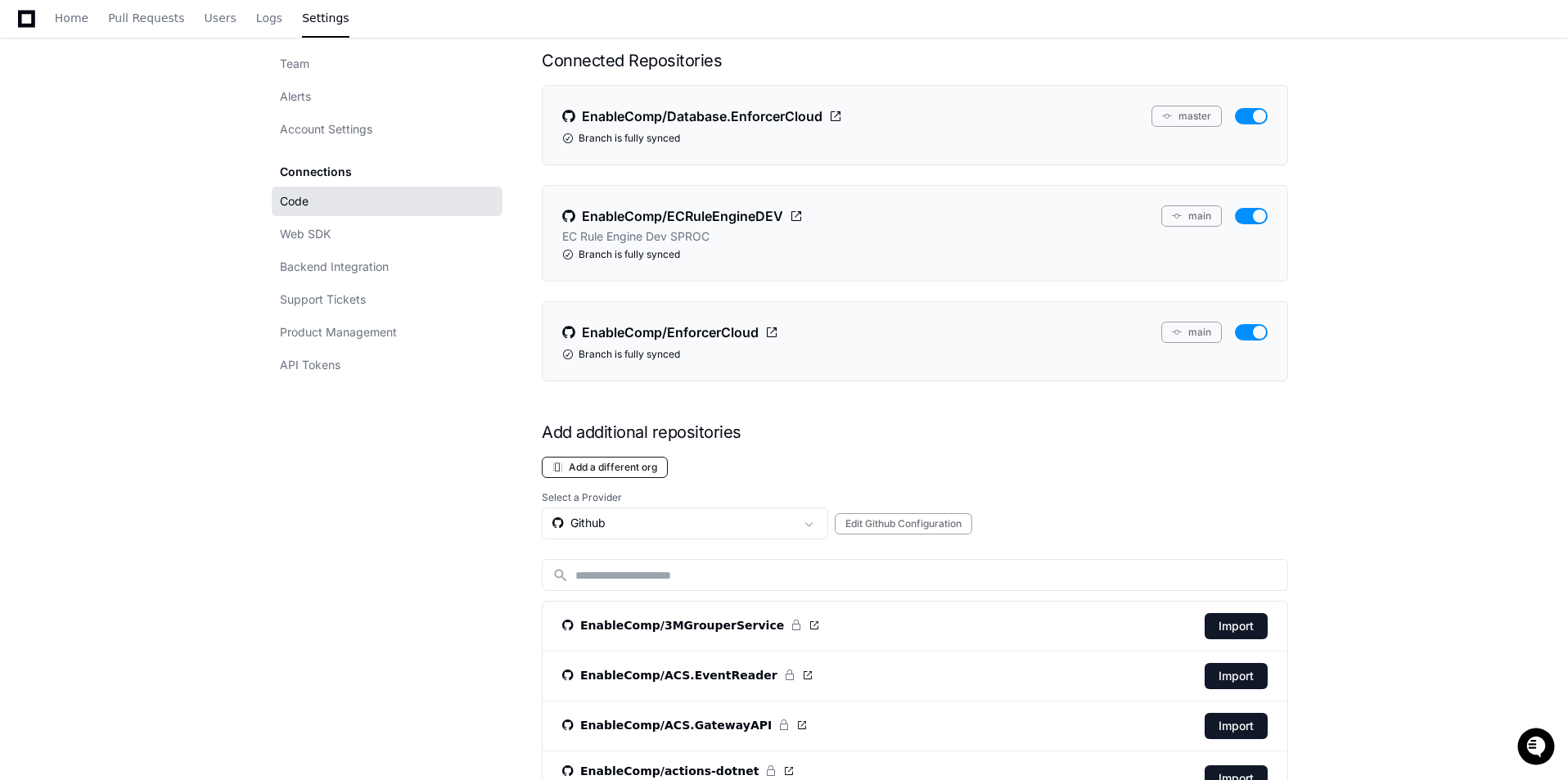
click at [579, 465] on button "Add a different org" at bounding box center [605, 467] width 126 height 22
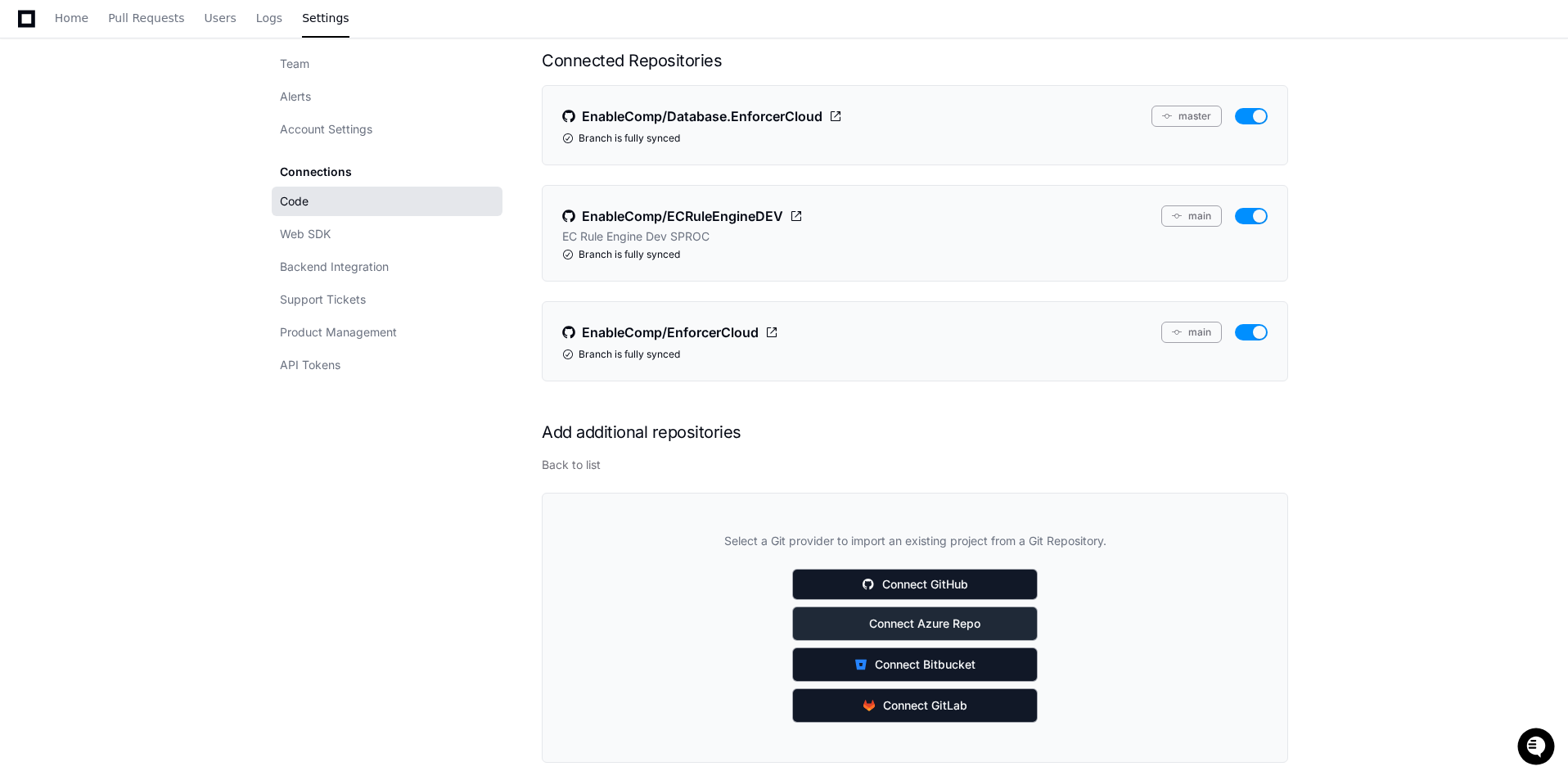
click at [890, 619] on span "Connect Azure Repo" at bounding box center [925, 624] width 111 height 16
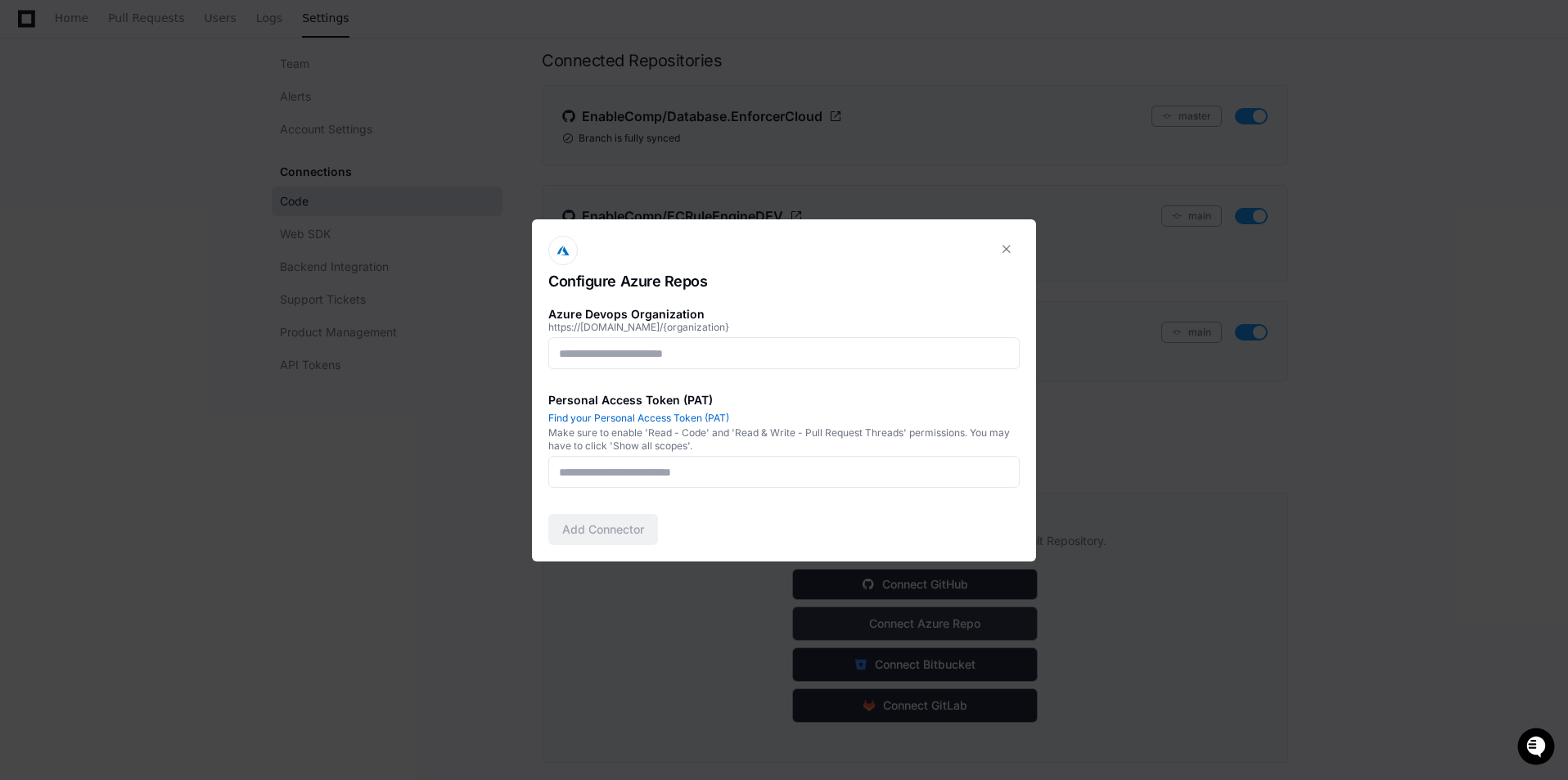
scroll to position [0, 0]
click at [692, 359] on input at bounding box center [784, 353] width 450 height 16
type input "**********"
click at [740, 470] on input at bounding box center [784, 472] width 450 height 16
click at [659, 422] on link "Find your Personal Access Token (PAT)" at bounding box center [638, 418] width 181 height 13
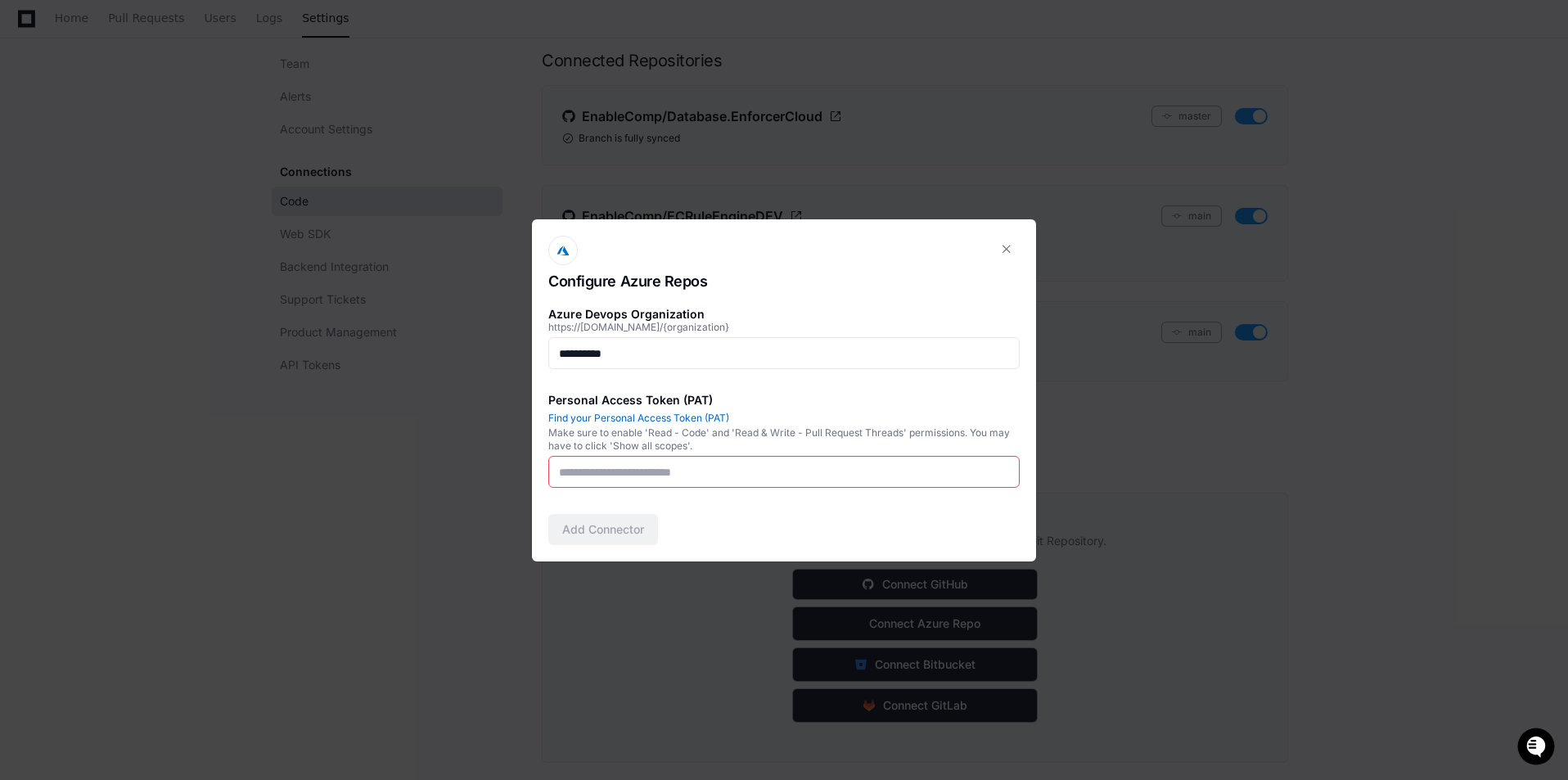
click at [687, 474] on input at bounding box center [784, 472] width 450 height 16
paste input "**********"
type input "**********"
click at [626, 527] on button "Add Connector" at bounding box center [603, 529] width 110 height 31
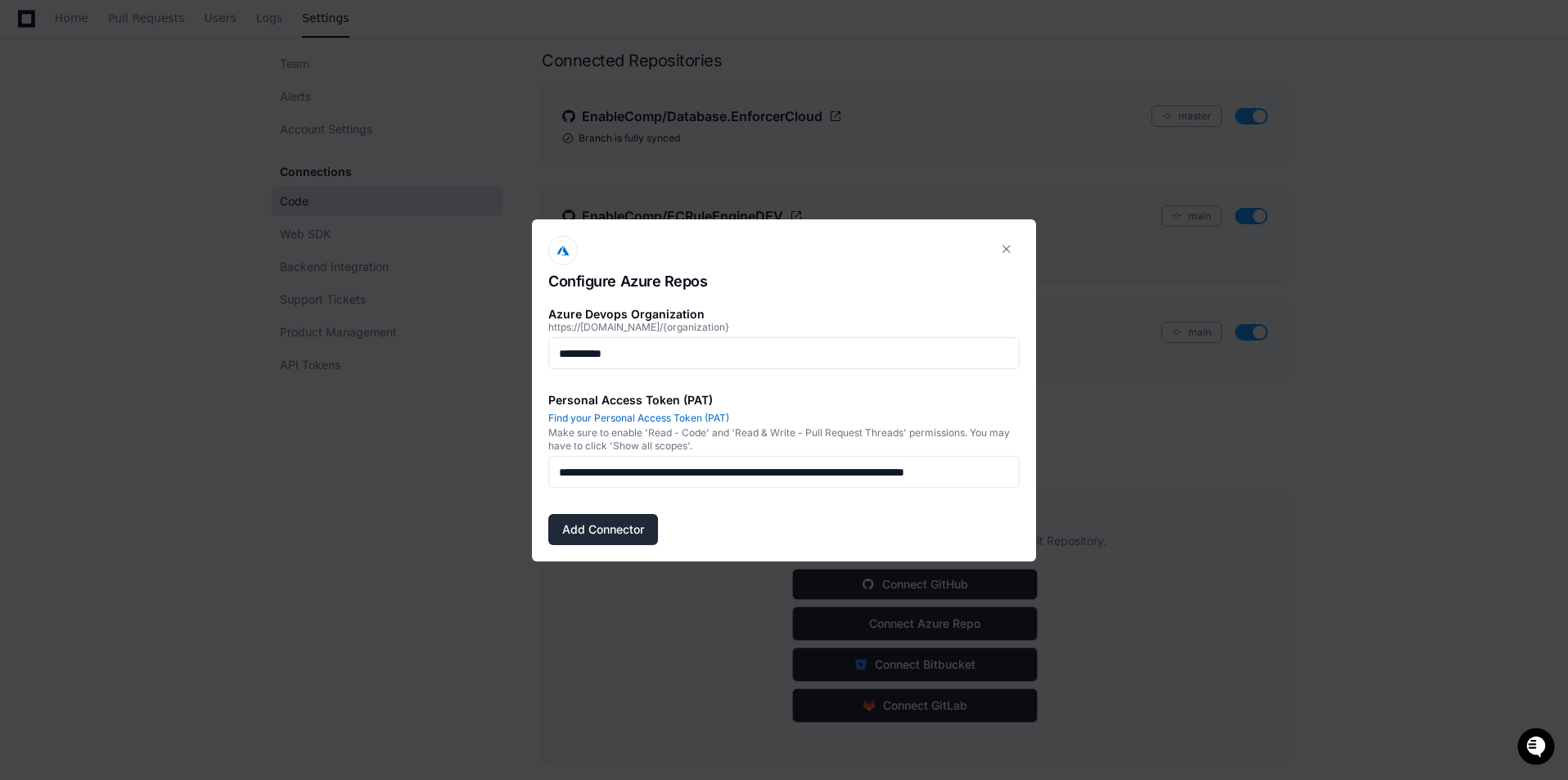
scroll to position [164, 0]
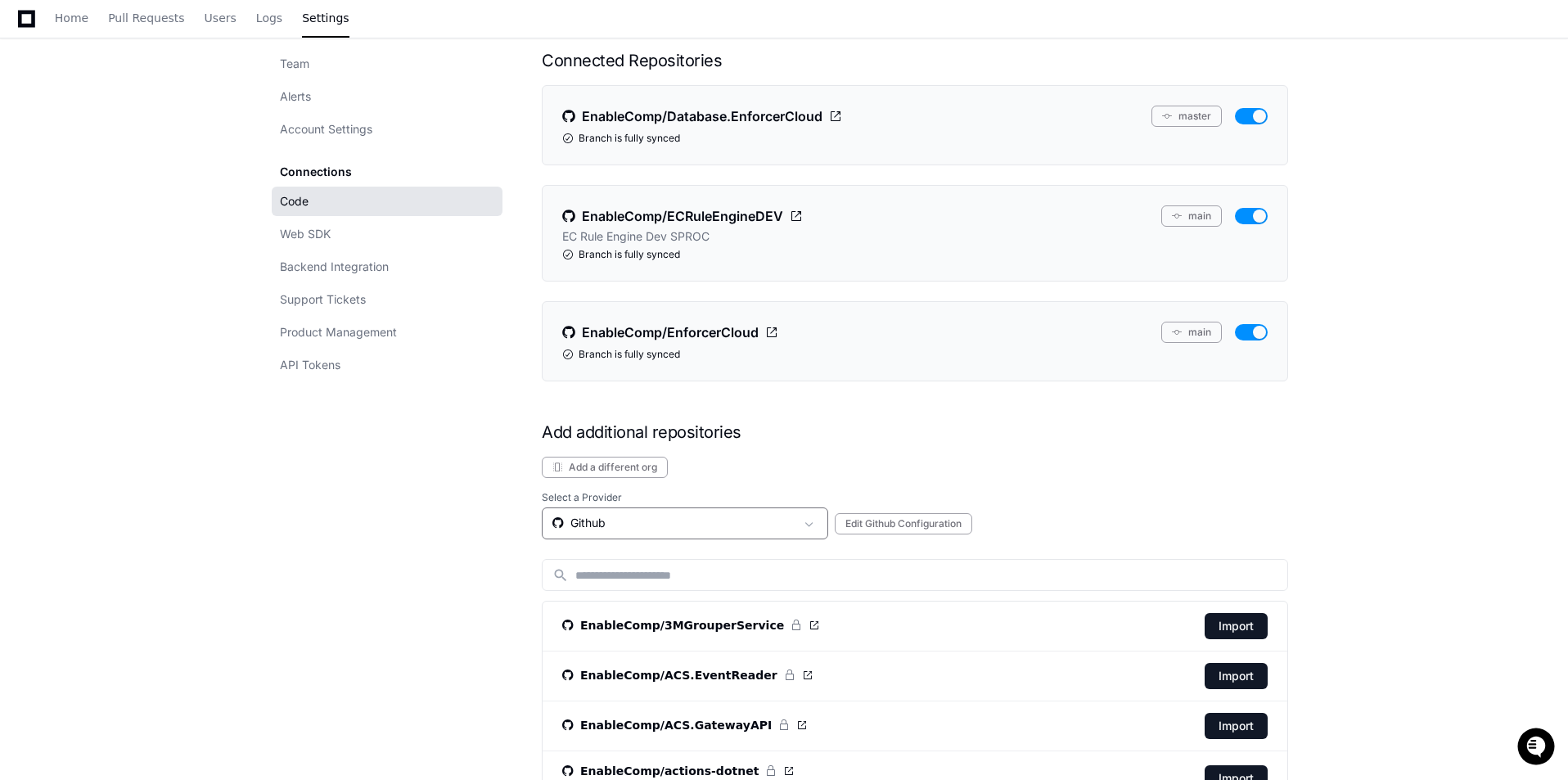
click at [626, 527] on div "Github" at bounding box center [674, 523] width 243 height 16
click at [645, 610] on span "- enablecomp" at bounding box center [643, 609] width 75 height 16
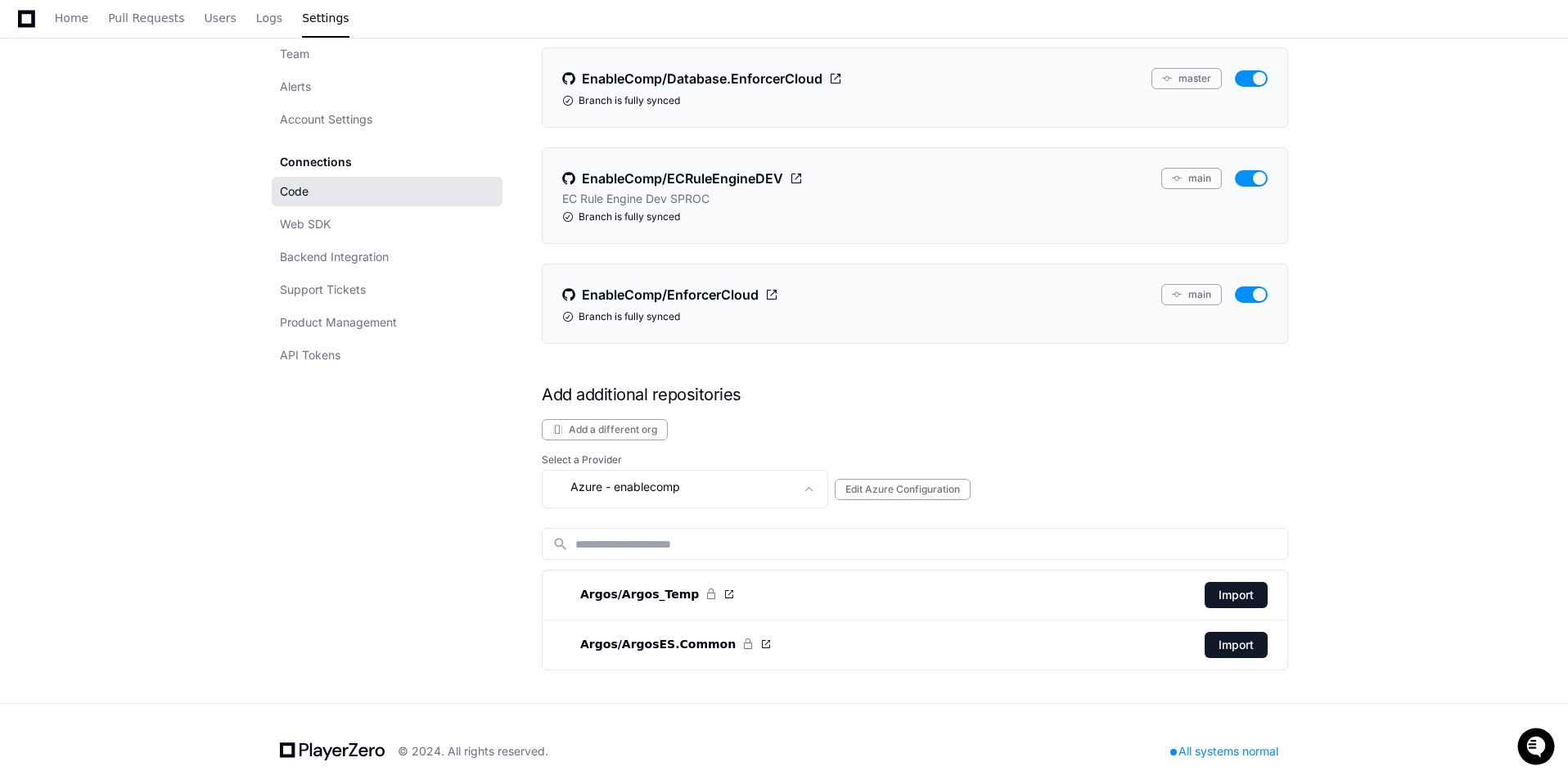
scroll to position [219, 0]
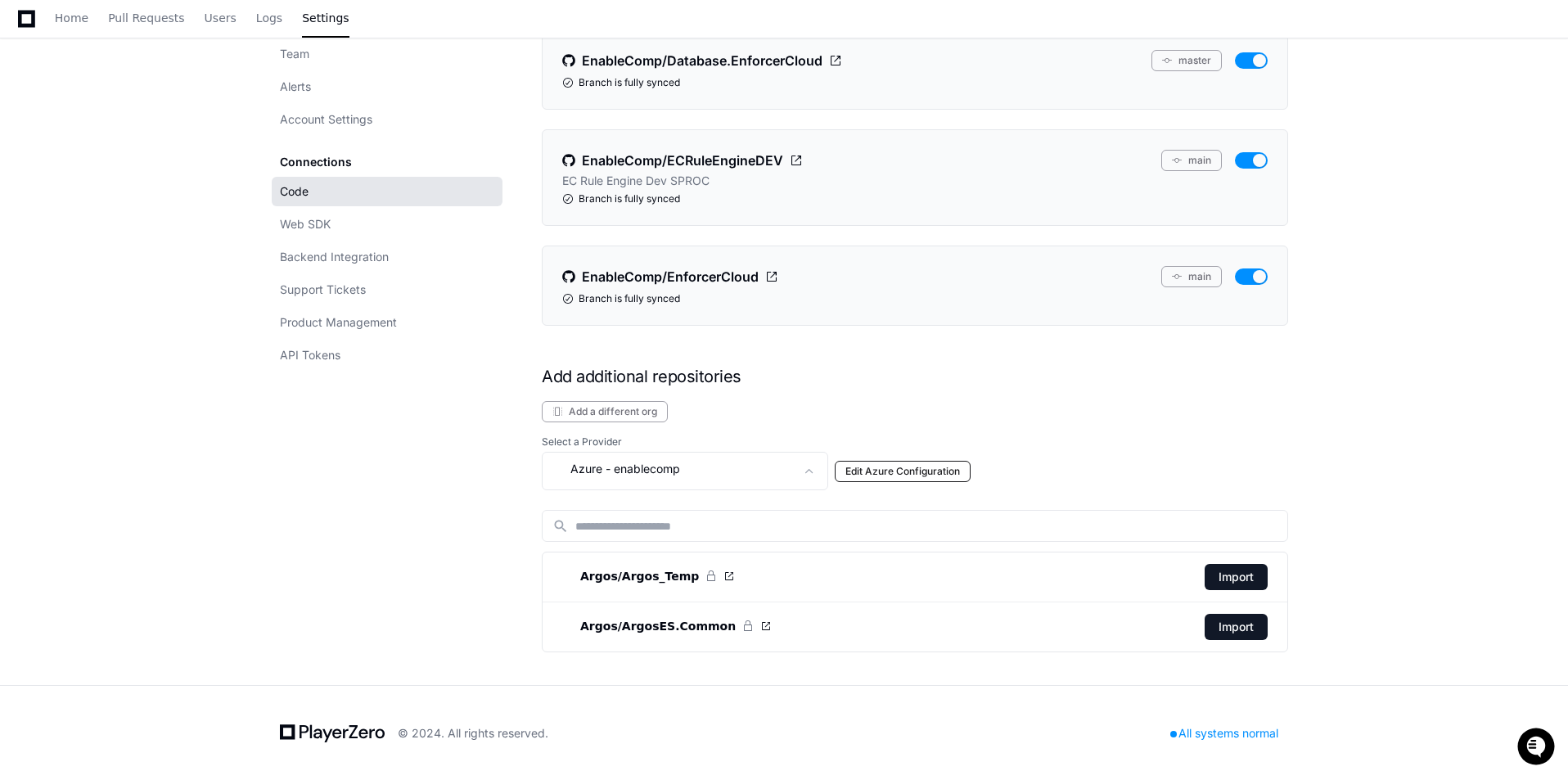
click at [870, 465] on button "Edit Azure Configuration" at bounding box center [902, 472] width 136 height 22
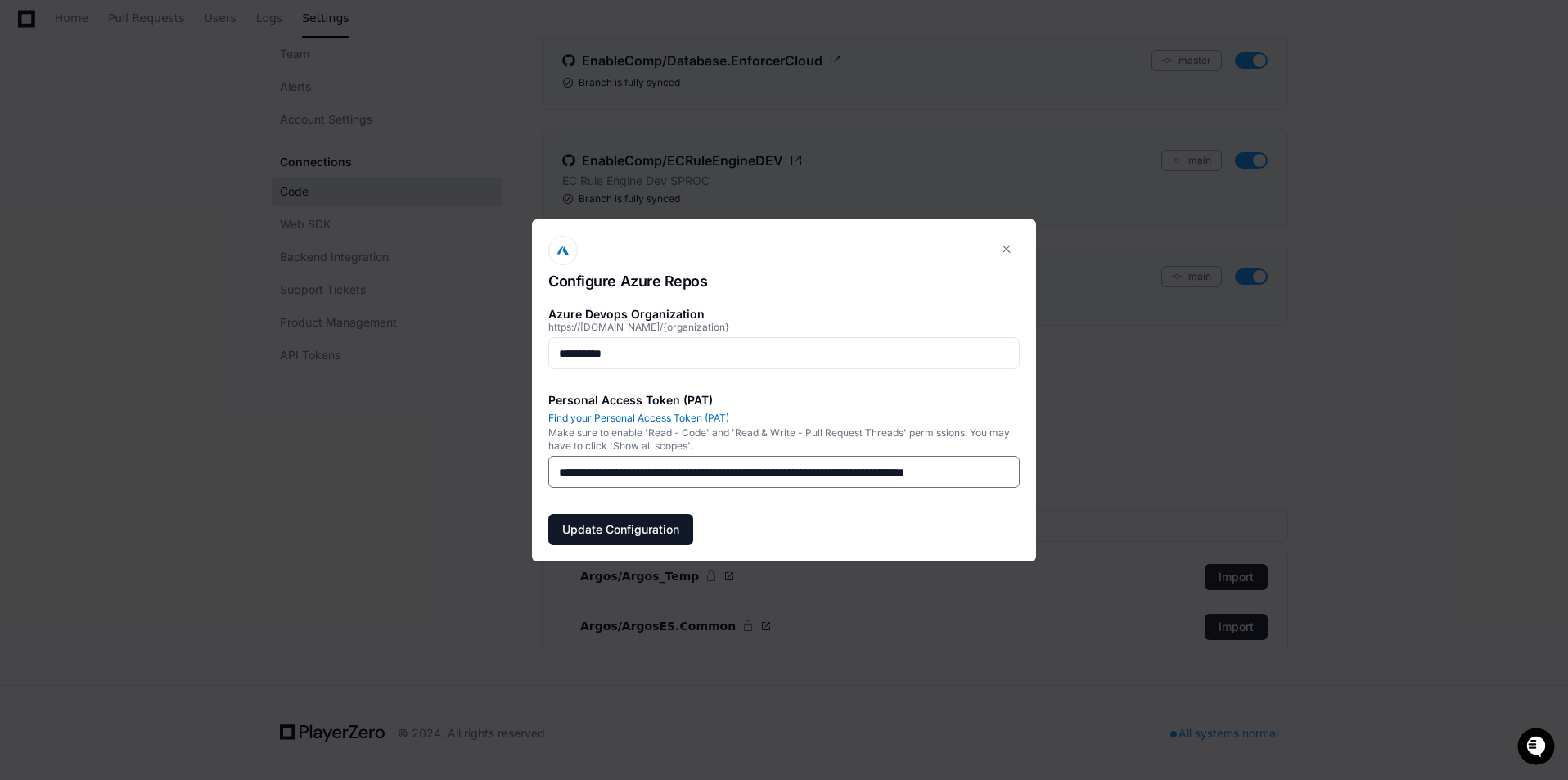
scroll to position [0, 49]
drag, startPoint x: 560, startPoint y: 469, endPoint x: 1068, endPoint y: 463, distance: 508.0
click at [1068, 463] on div "**********" at bounding box center [784, 390] width 1568 height 780
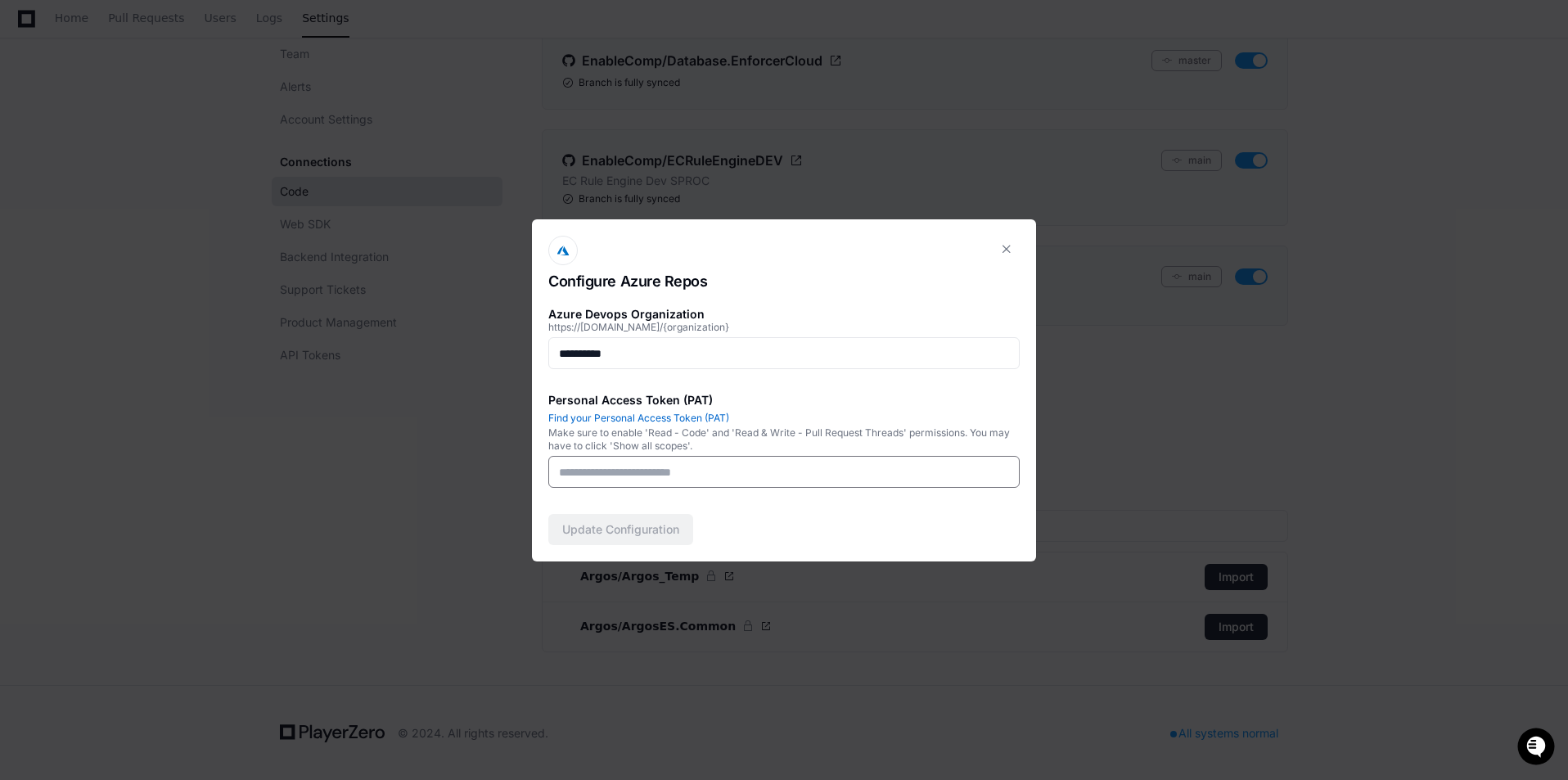
scroll to position [0, 0]
paste input "**********"
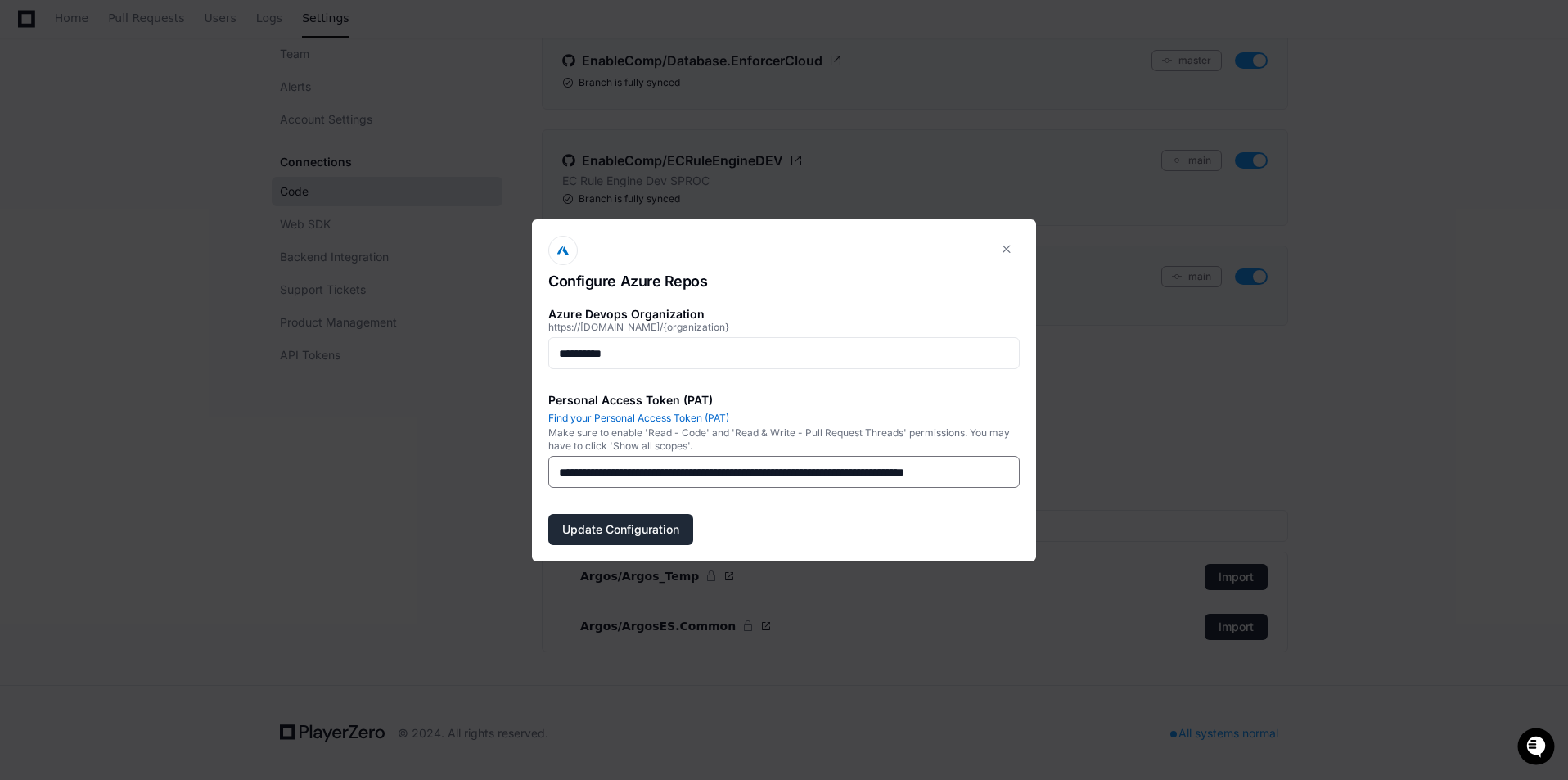
type input "**********"
click at [607, 525] on button "Update Configuration" at bounding box center [620, 529] width 145 height 31
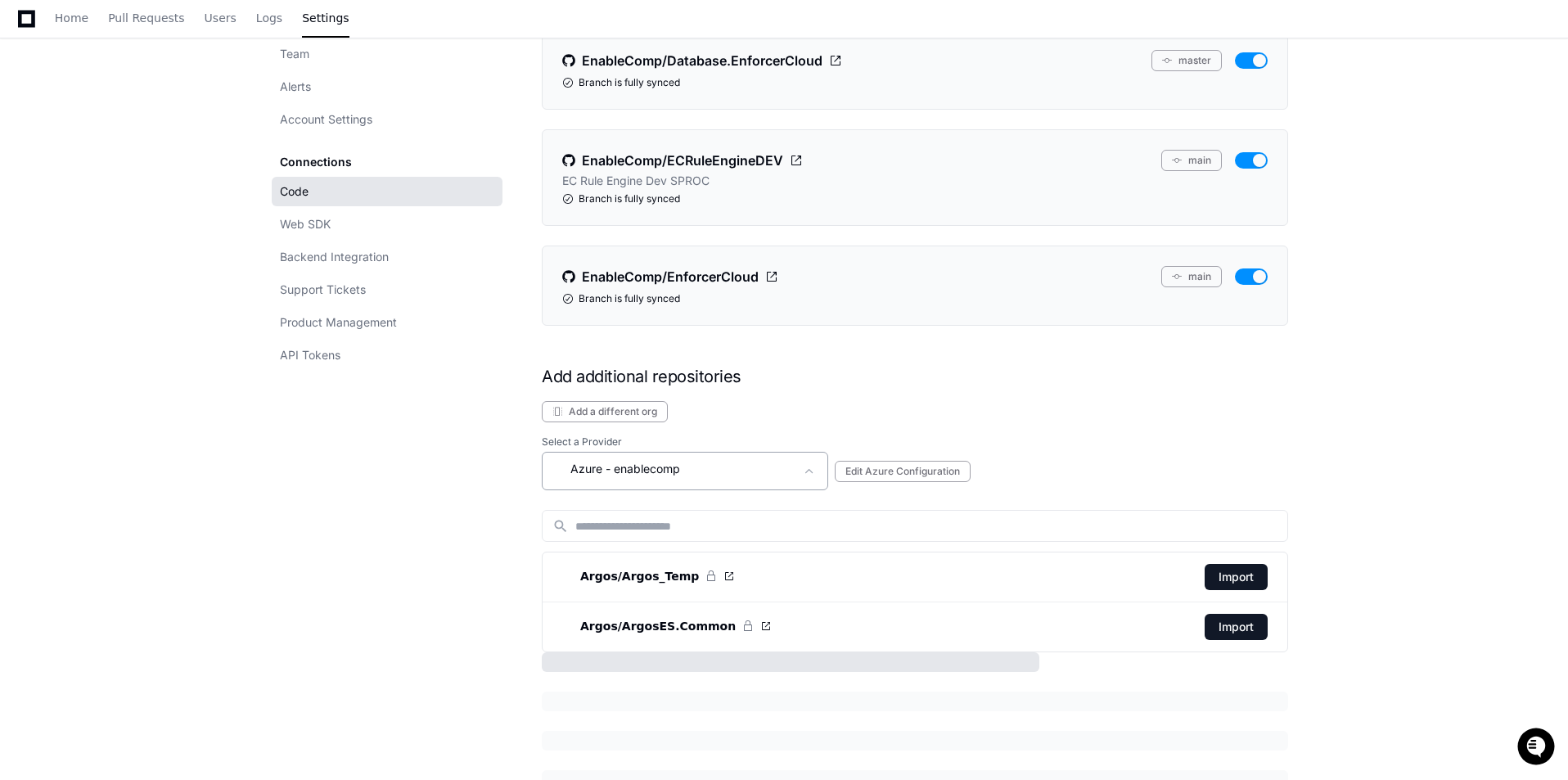
click at [667, 477] on div "Azure - enablecomp" at bounding box center [674, 469] width 243 height 20
click at [682, 561] on mat-option "Azure - enablecomp" at bounding box center [687, 561] width 287 height 40
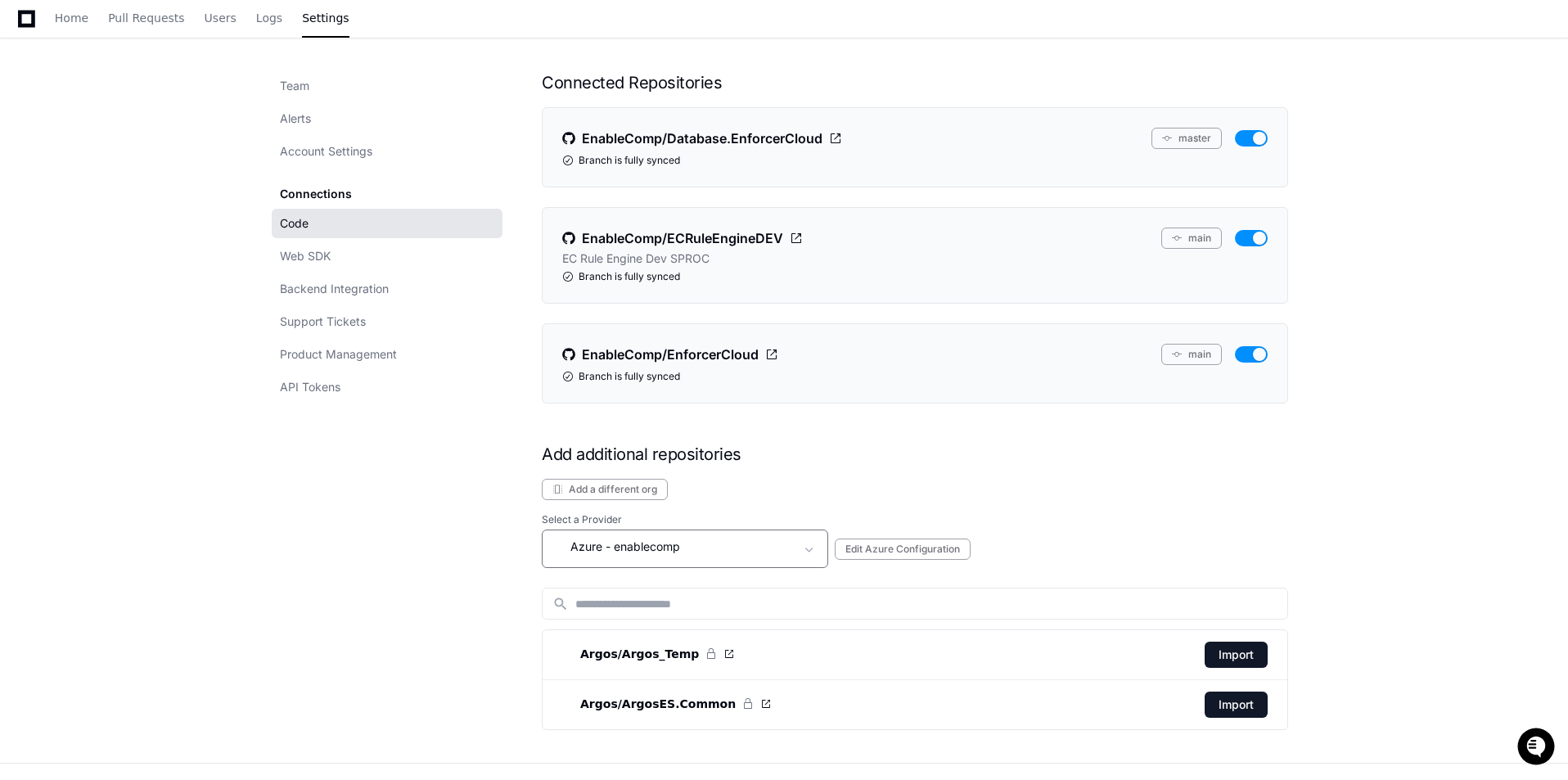
scroll to position [219, 0]
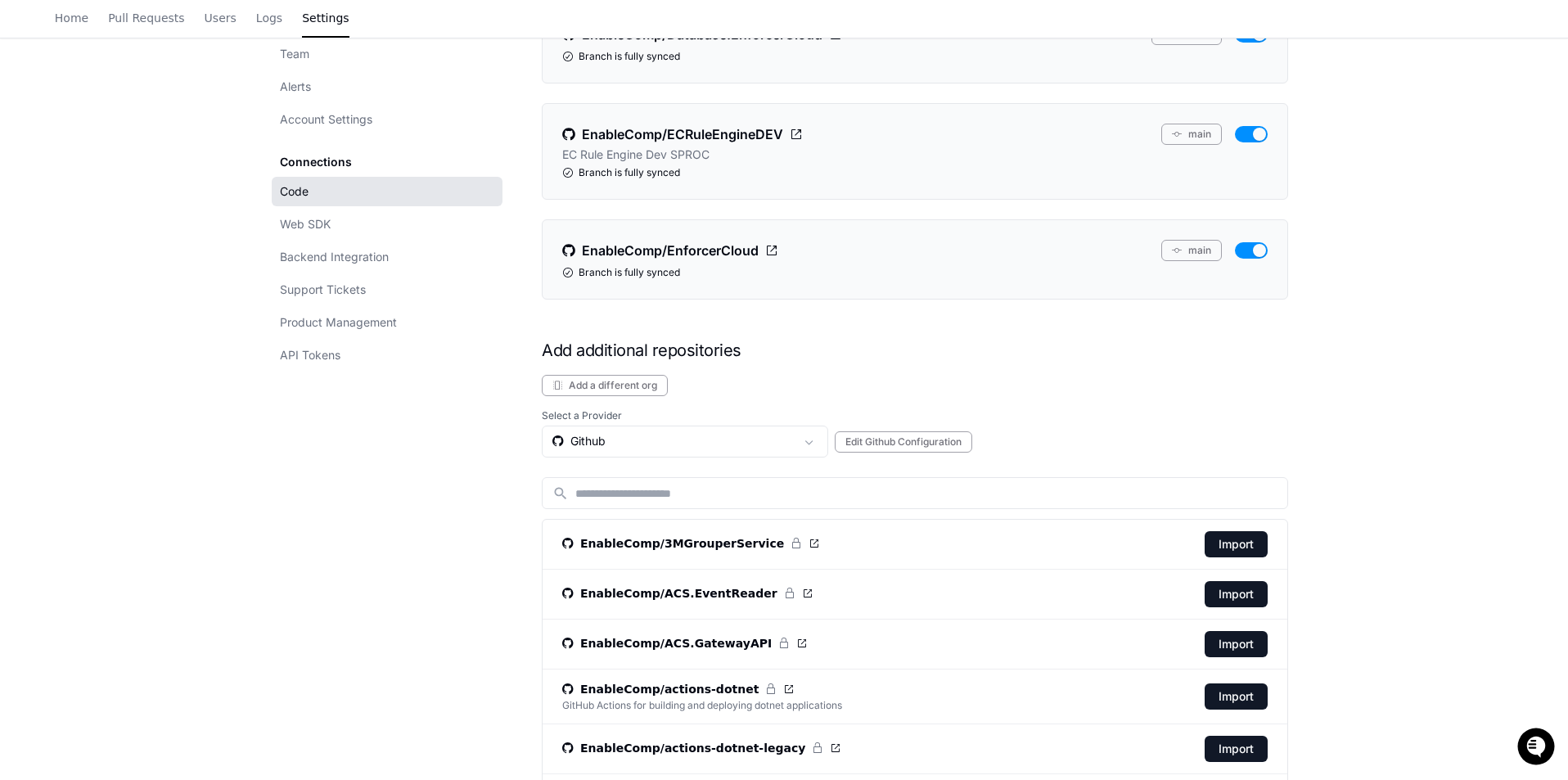
scroll to position [491, 0]
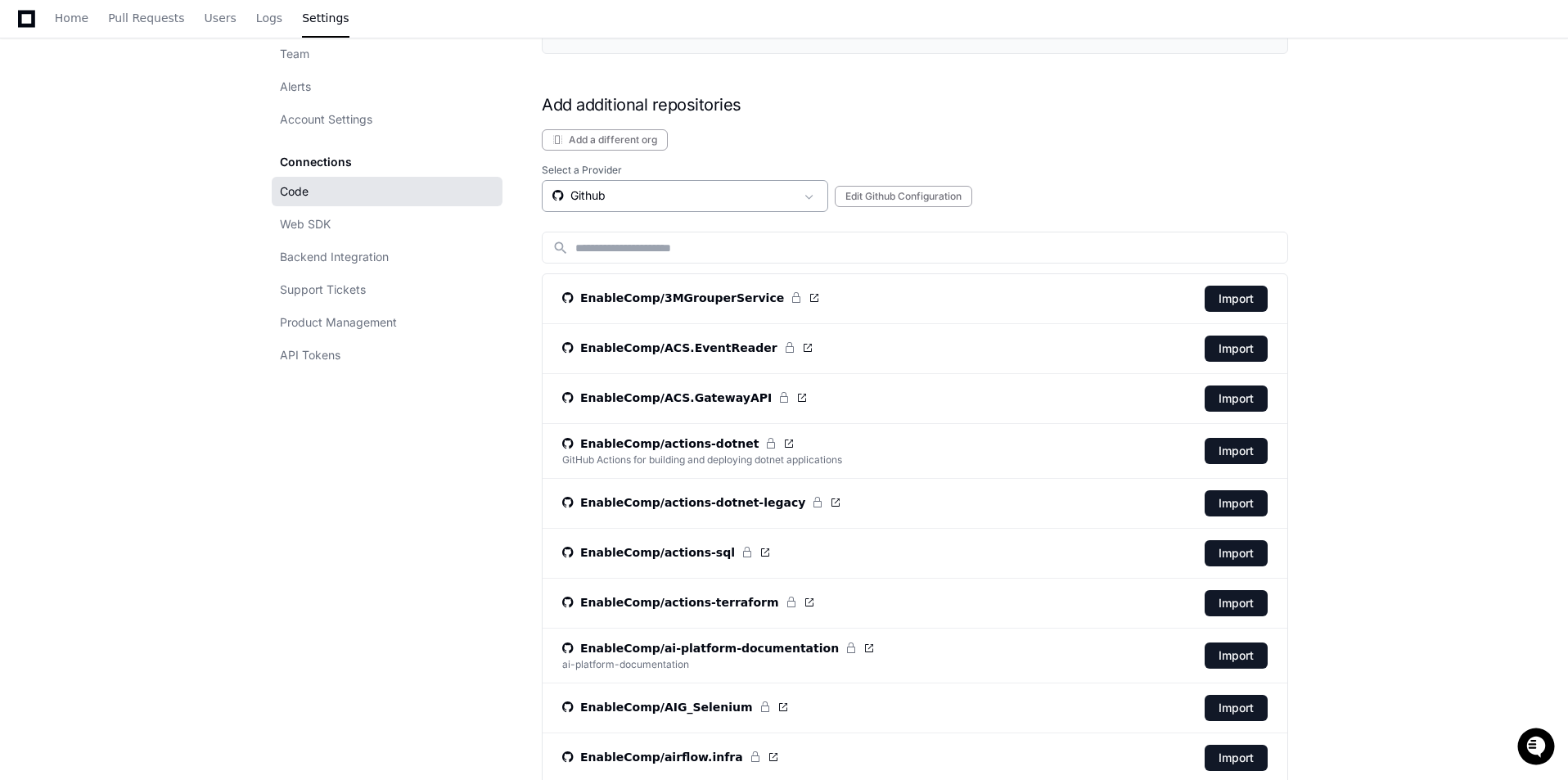
click at [654, 194] on div "Github" at bounding box center [674, 196] width 243 height 16
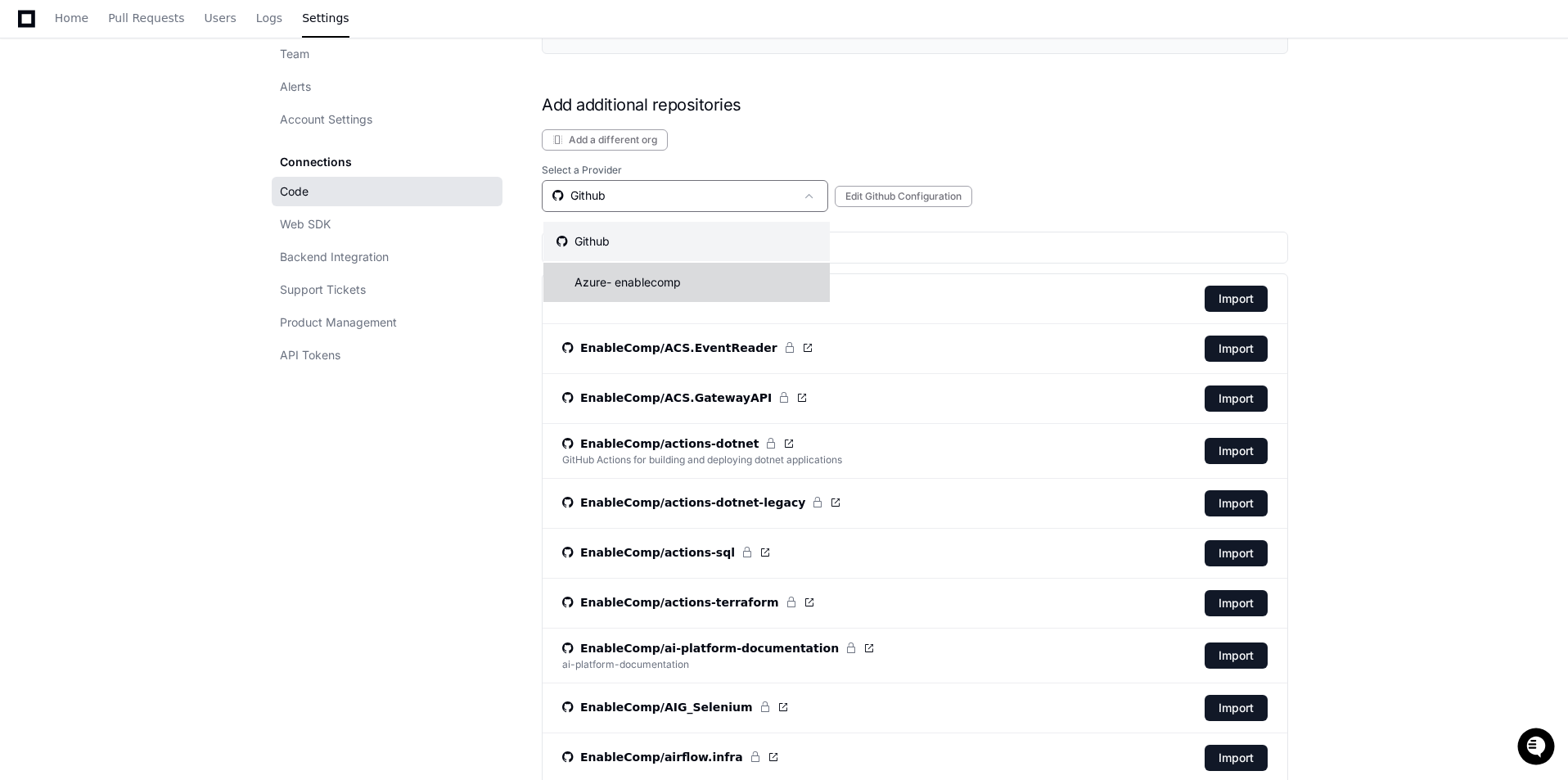
click at [654, 289] on span "- enablecomp" at bounding box center [643, 282] width 75 height 16
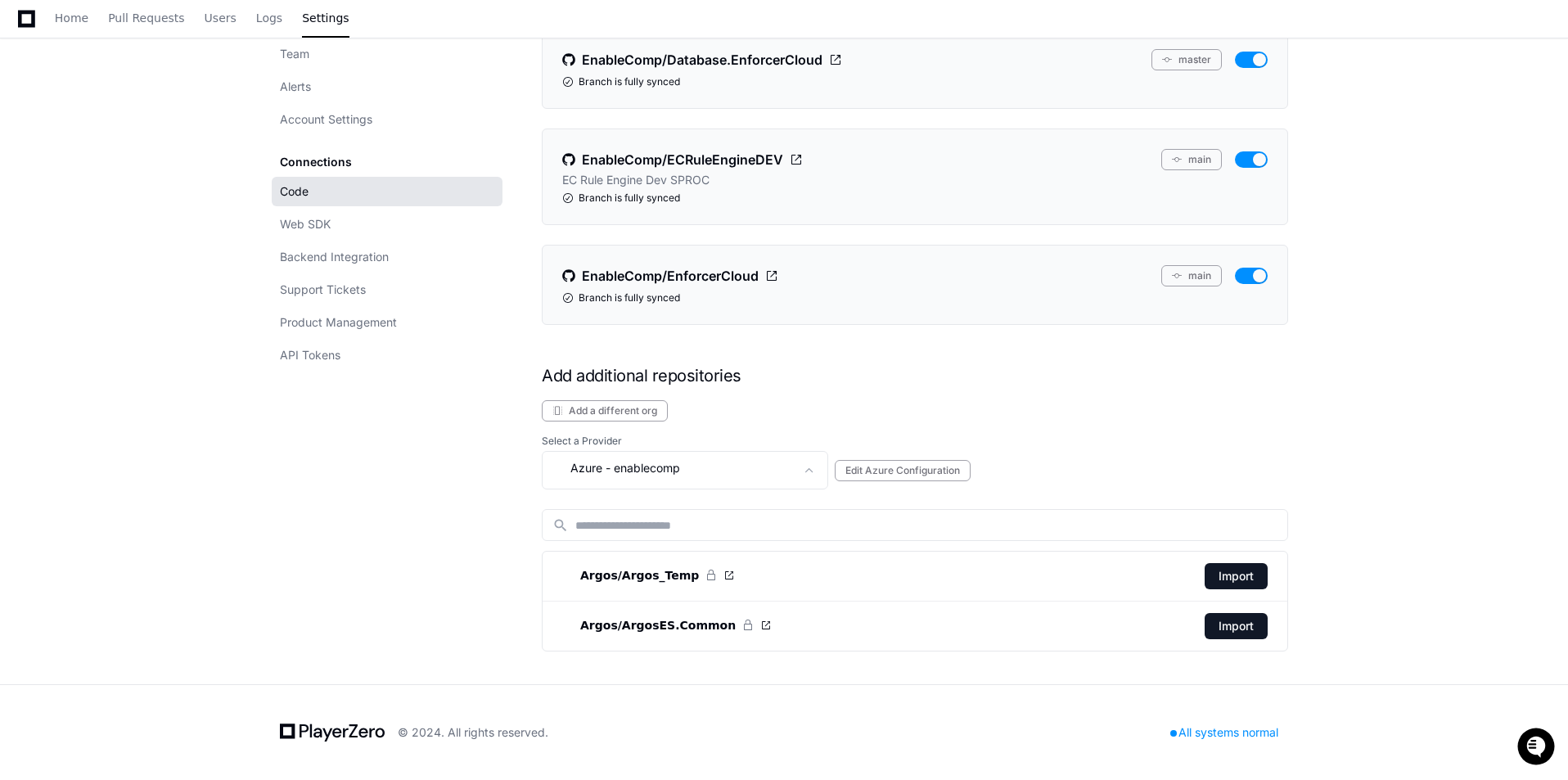
scroll to position [219, 0]
click at [873, 395] on div "Connected Repositories EnableComp/Database.EnforcerCloud master Branch is fully…" at bounding box center [915, 323] width 747 height 659
click at [640, 415] on button "Add a different org" at bounding box center [605, 412] width 126 height 22
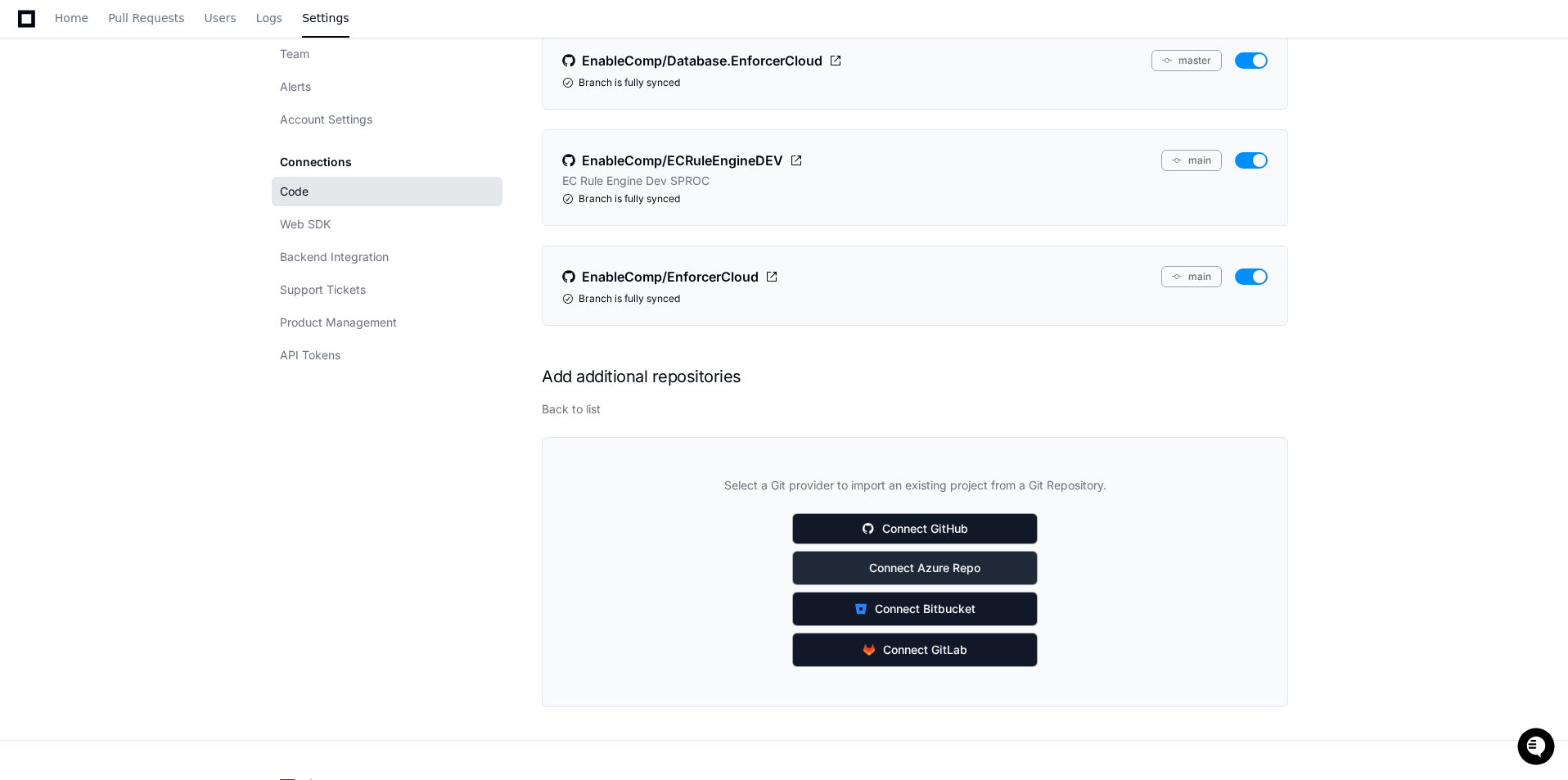
click at [855, 567] on icon at bounding box center [855, 568] width 12 height 20
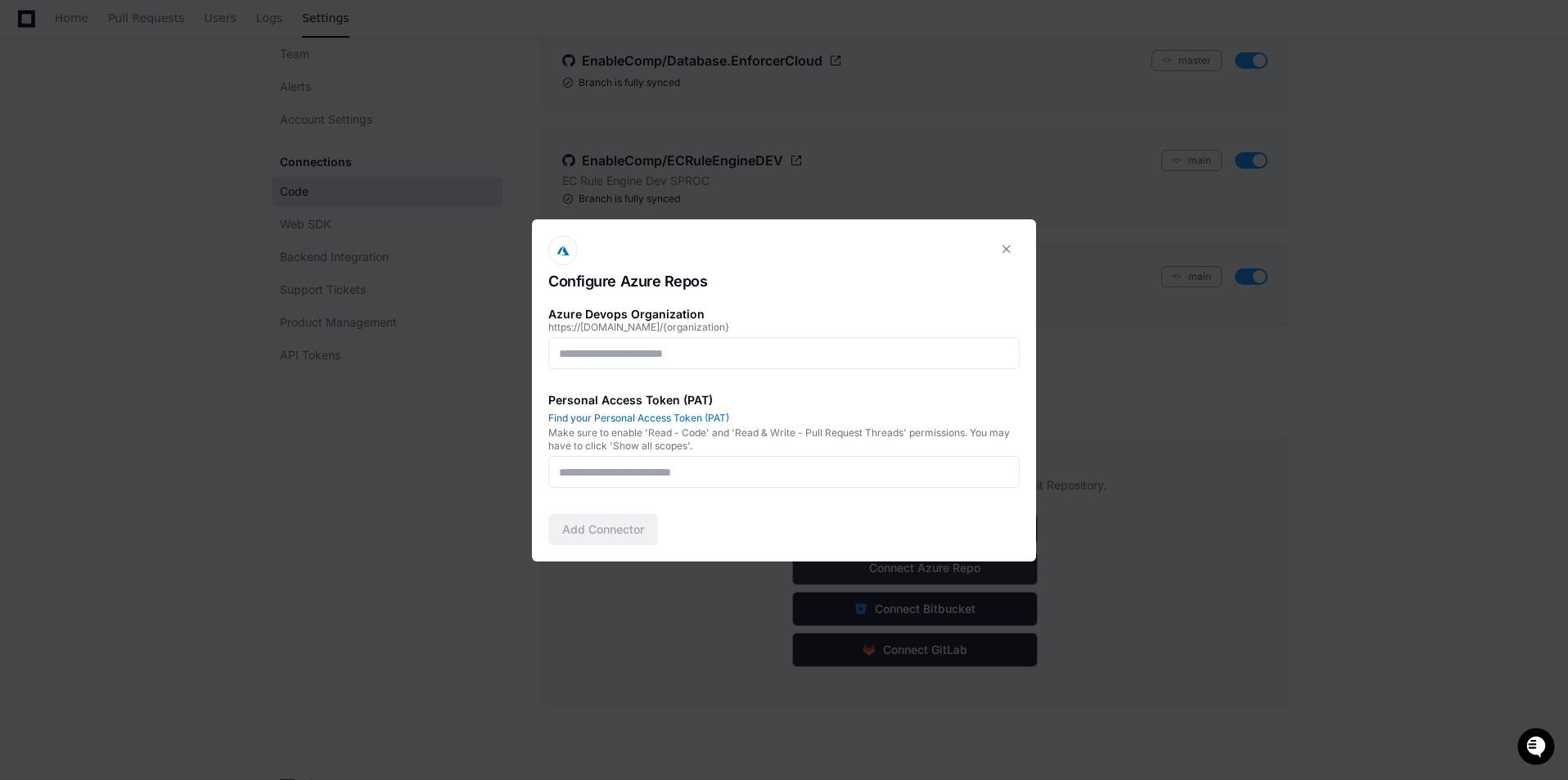
scroll to position [0, 0]
click at [669, 352] on input at bounding box center [784, 353] width 450 height 16
type input "**********"
click at [693, 475] on input at bounding box center [784, 472] width 450 height 16
paste input "**********"
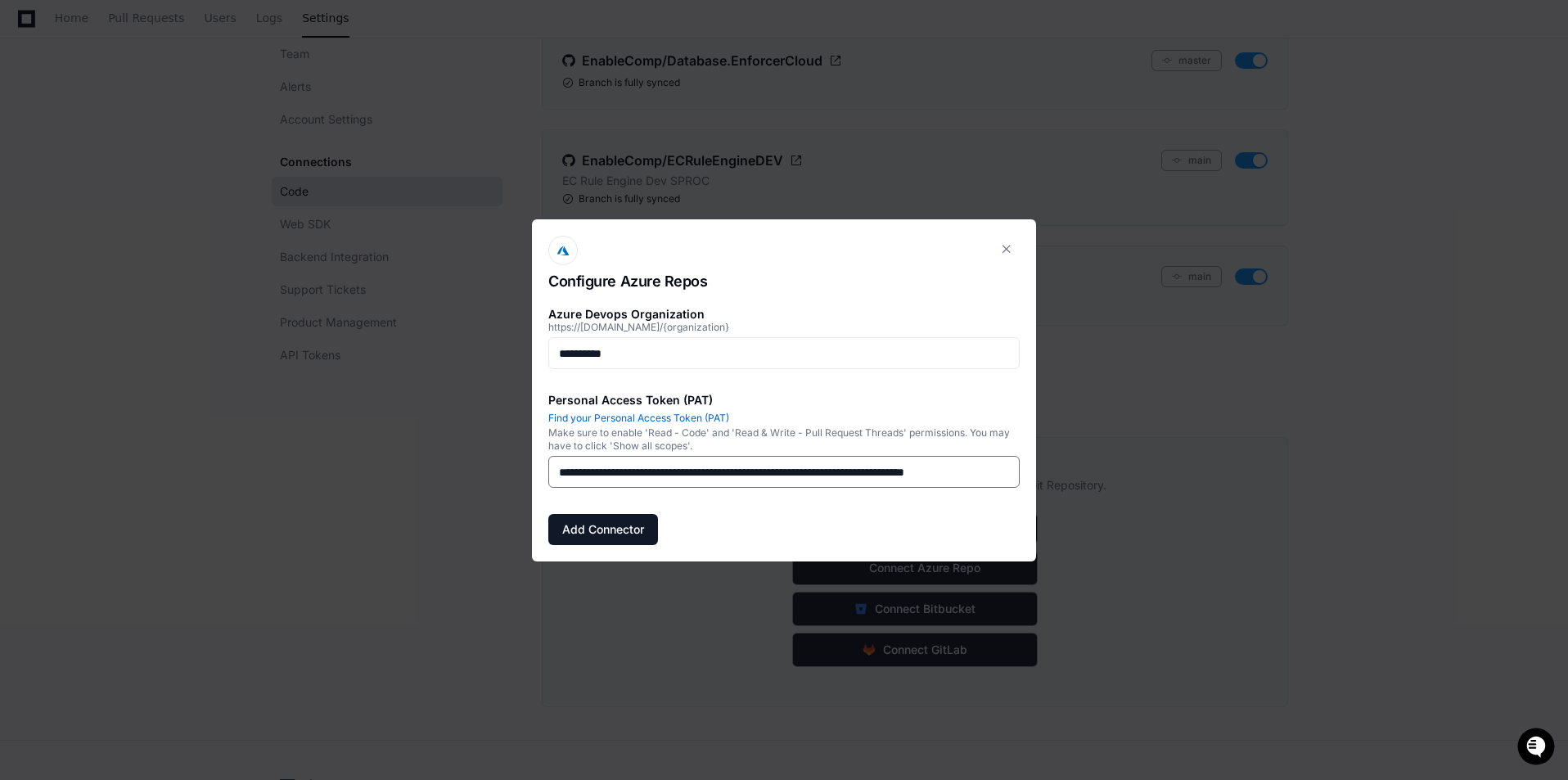
scroll to position [0, 147]
type input "**********"
click at [634, 529] on button "Add Connector" at bounding box center [603, 529] width 110 height 31
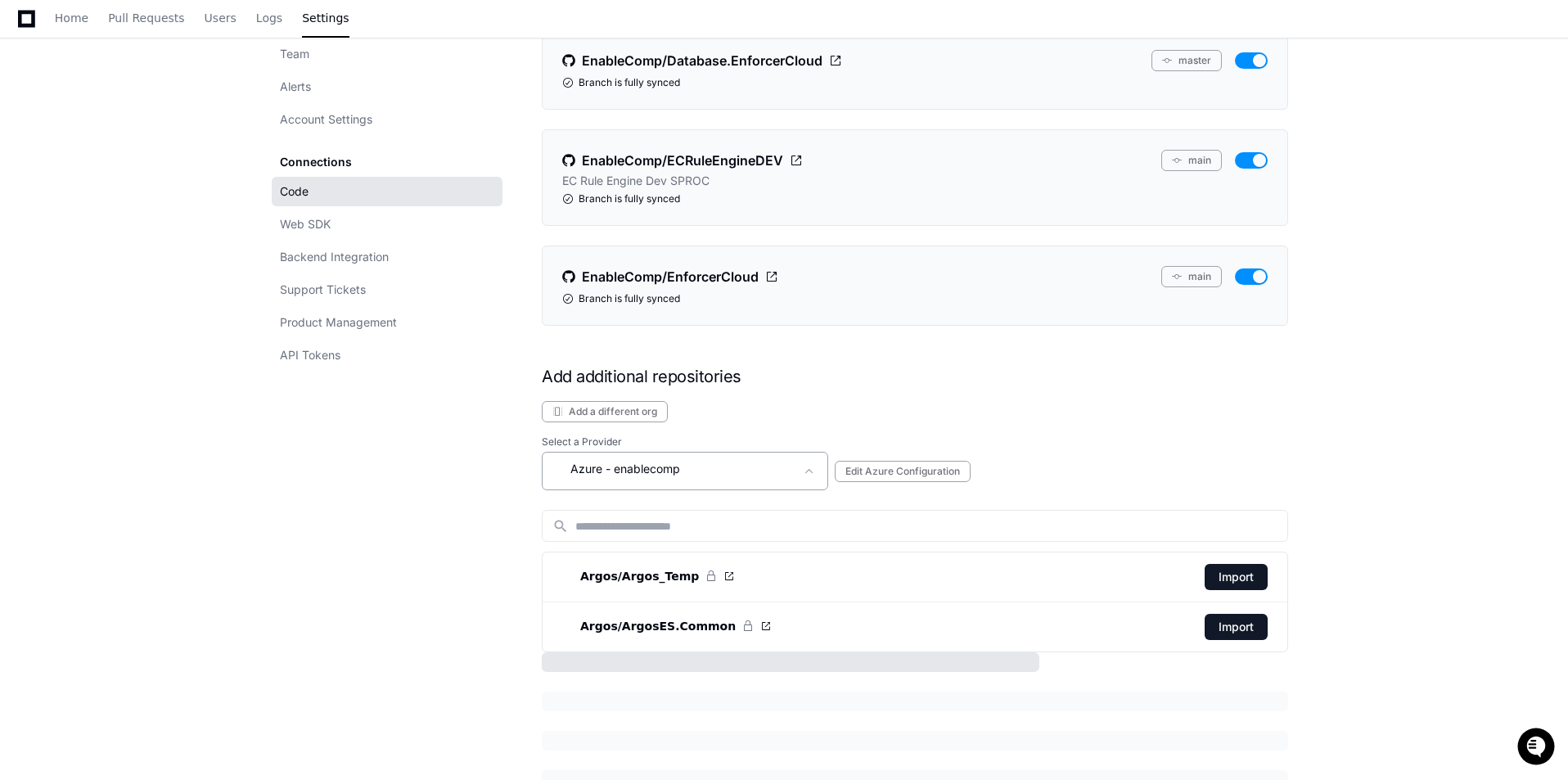
click at [731, 458] on div "Azure - enablecomp" at bounding box center [685, 471] width 287 height 39
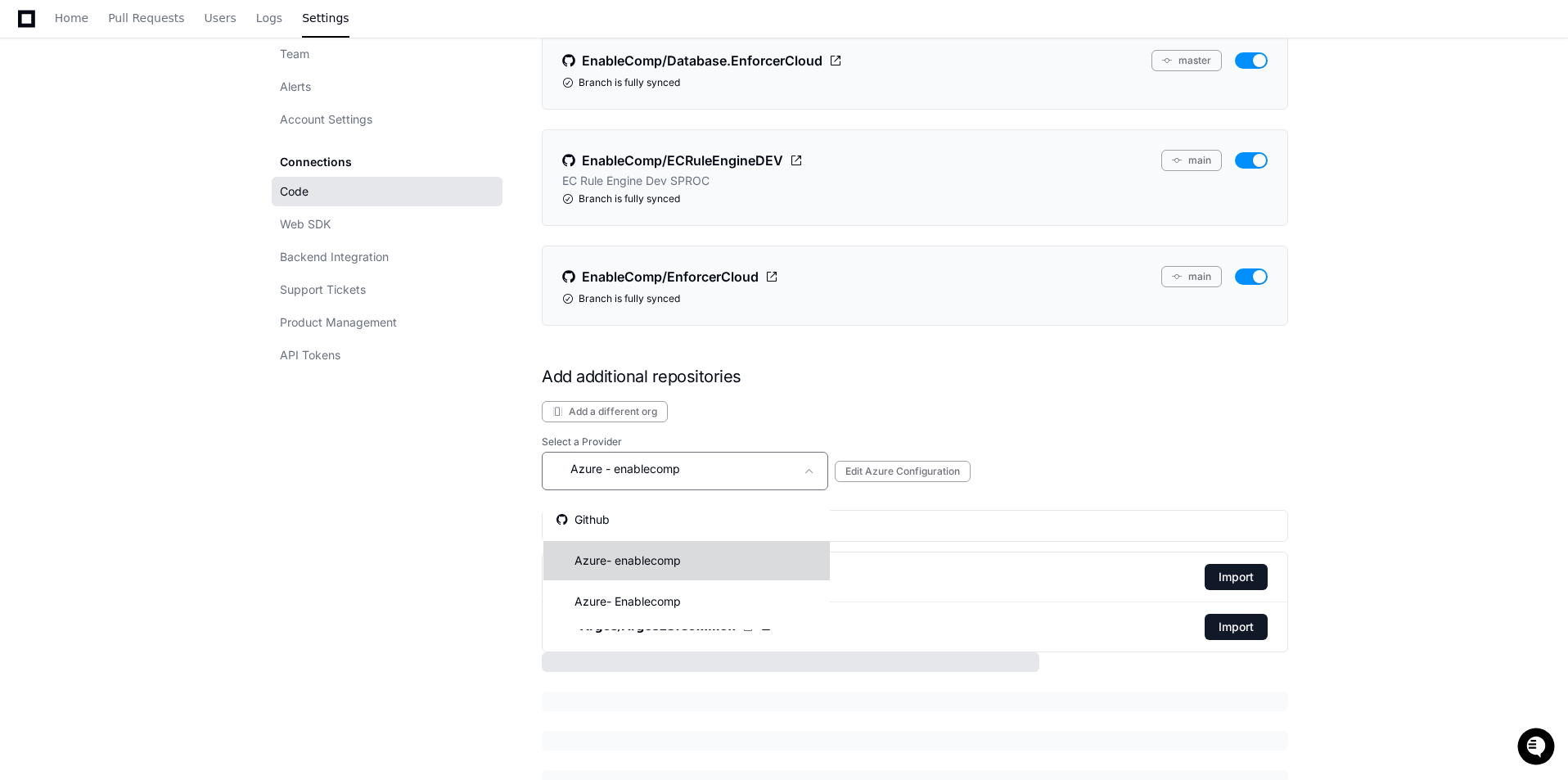
click at [728, 570] on mat-option "Azure - enablecomp" at bounding box center [687, 561] width 287 height 40
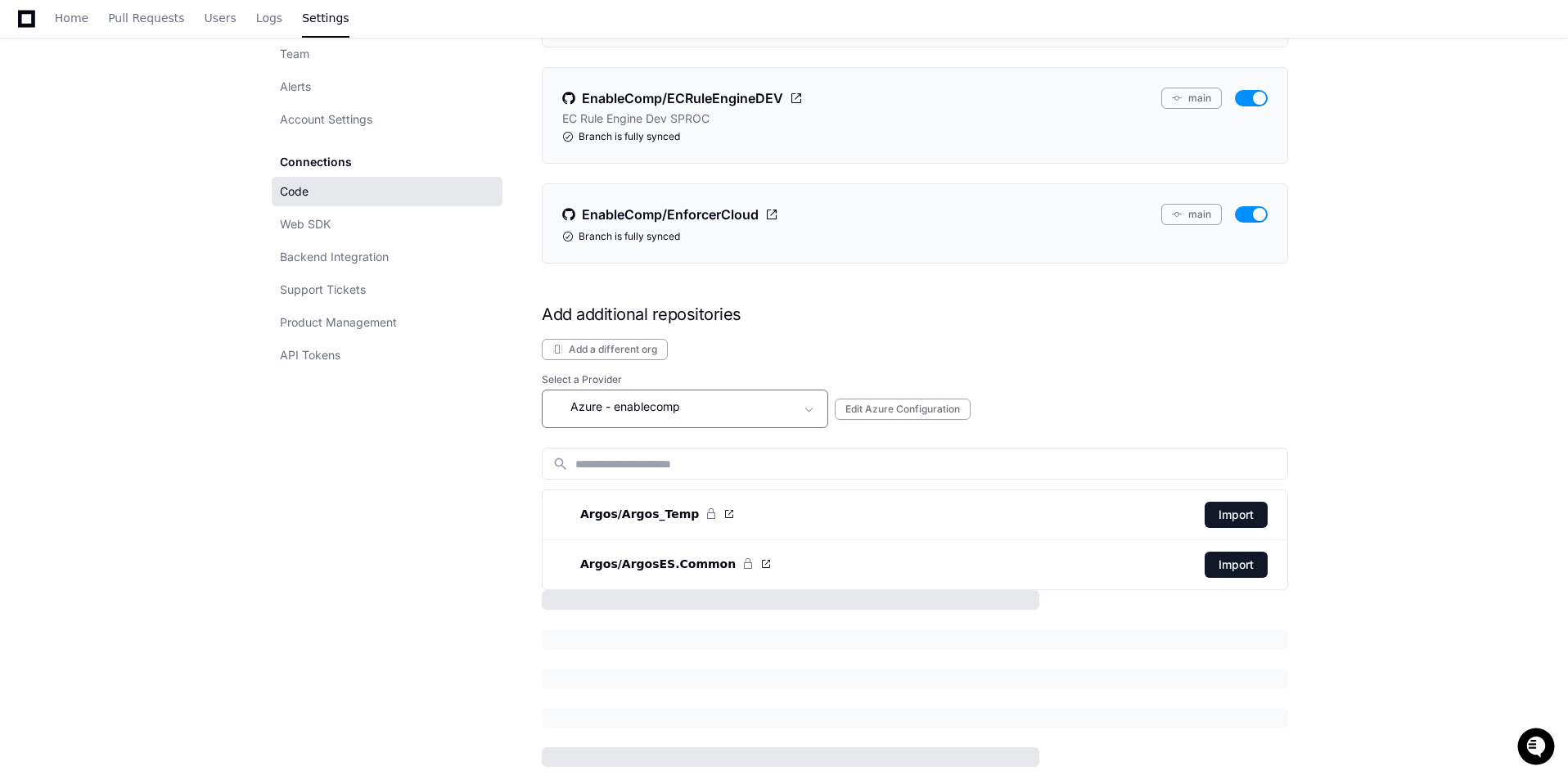
scroll to position [474, 0]
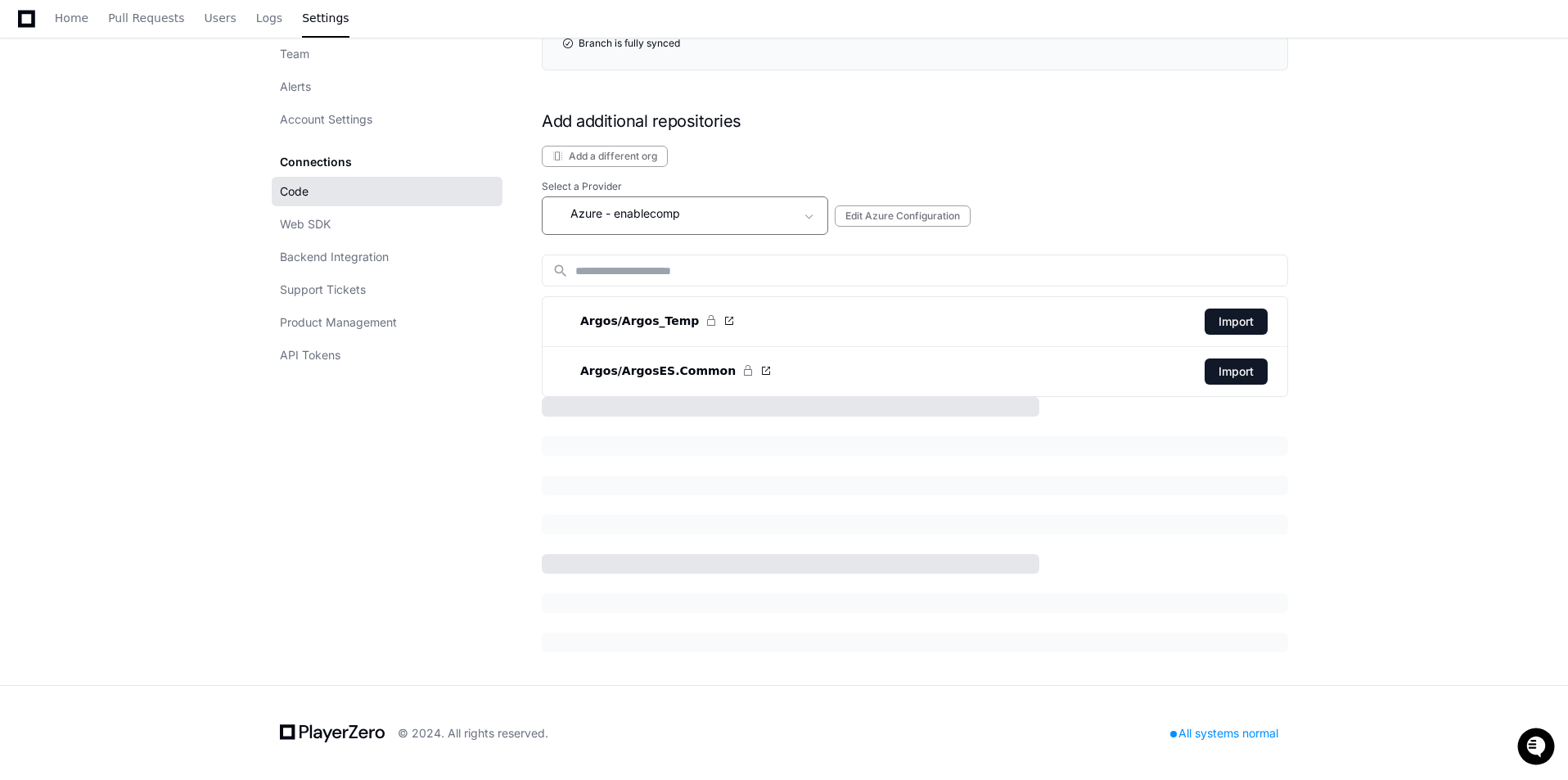
click at [709, 219] on div "Azure - enablecomp" at bounding box center [674, 214] width 243 height 20
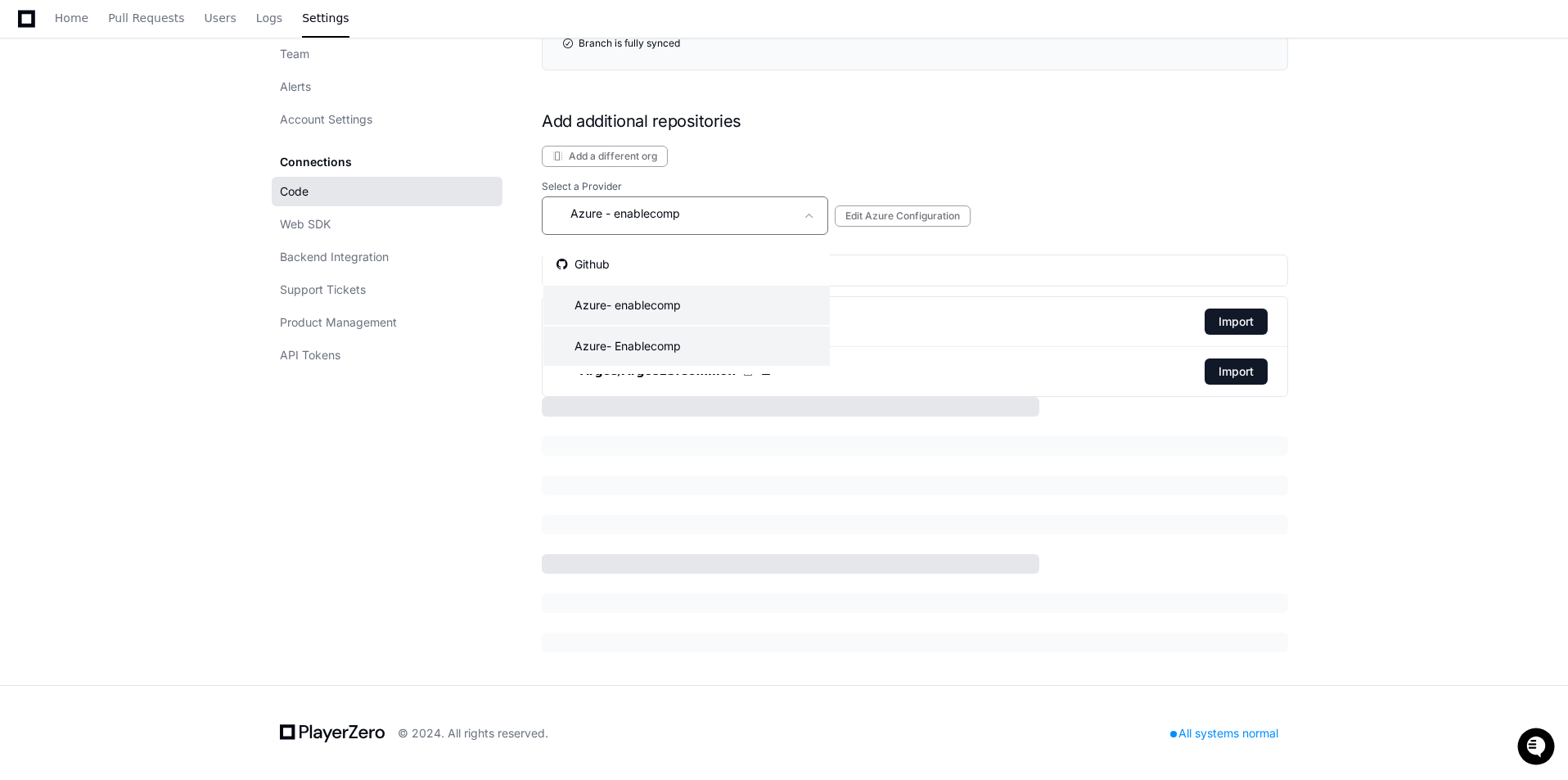
click at [713, 356] on mat-option "Azure - Enablecomp" at bounding box center [687, 346] width 287 height 40
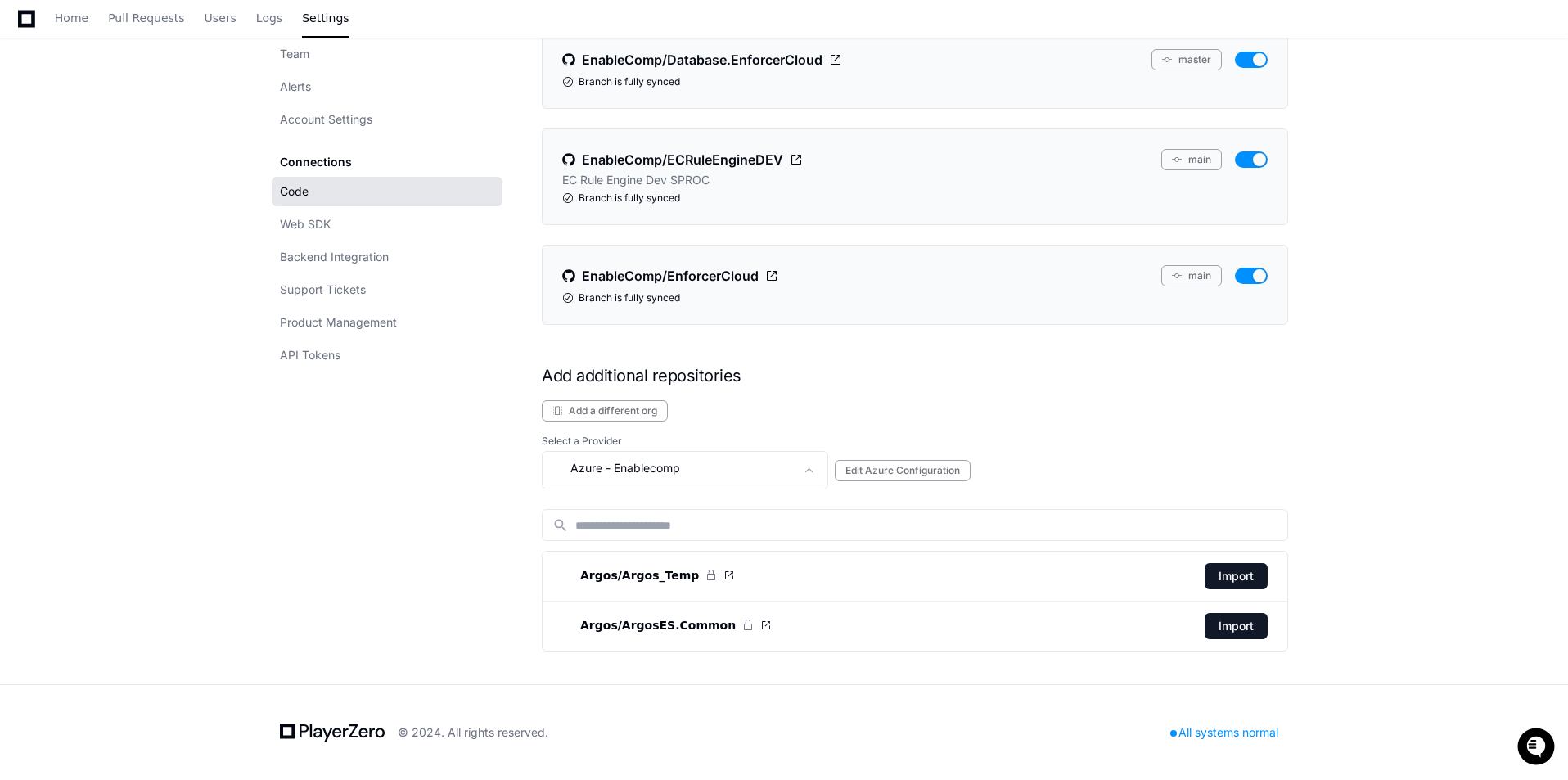
scroll to position [219, 0]
click at [216, 13] on span "Users" at bounding box center [221, 18] width 32 height 10
